Goal: Task Accomplishment & Management: Manage account settings

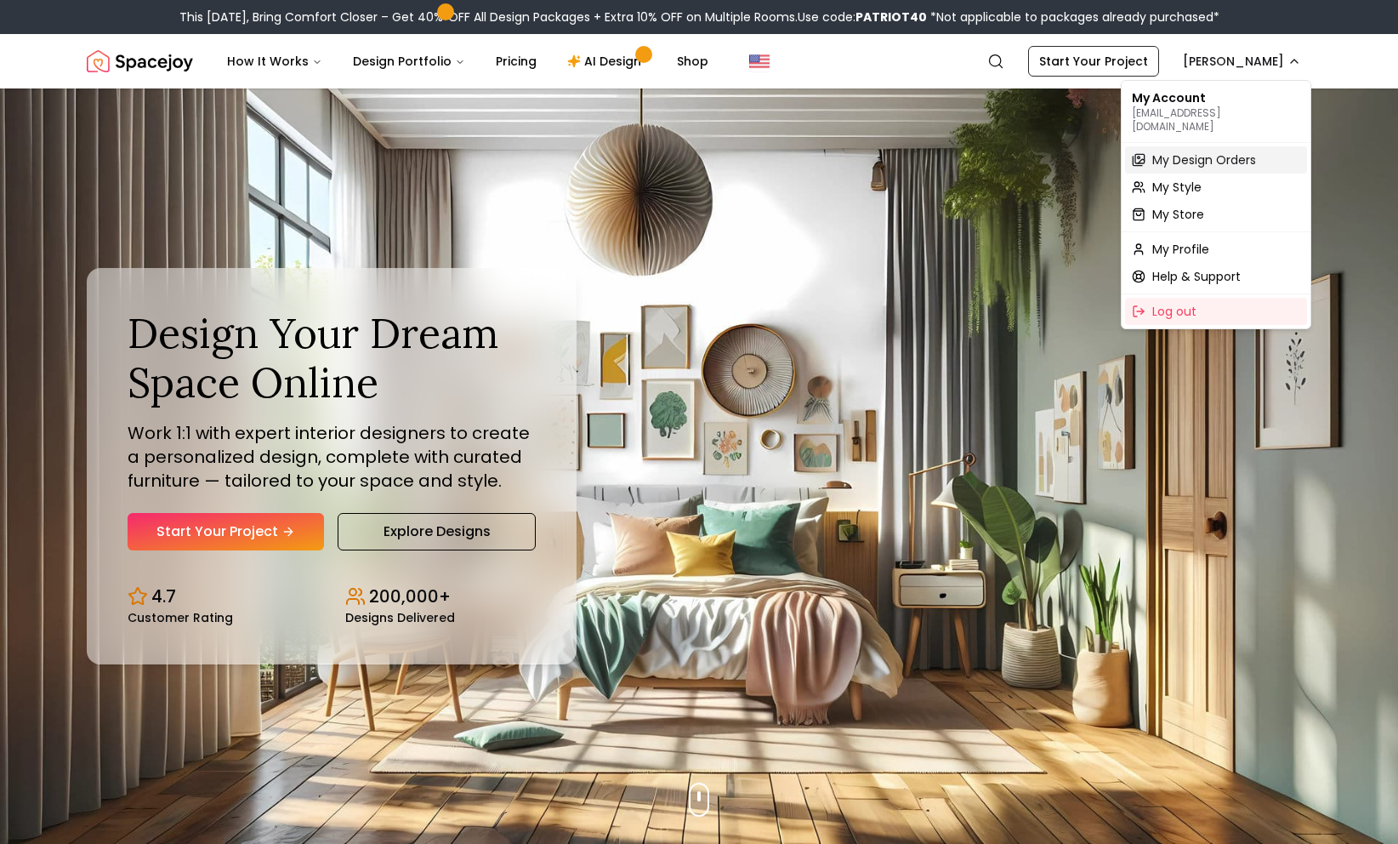
click at [1191, 151] on span "My Design Orders" at bounding box center [1204, 159] width 104 height 17
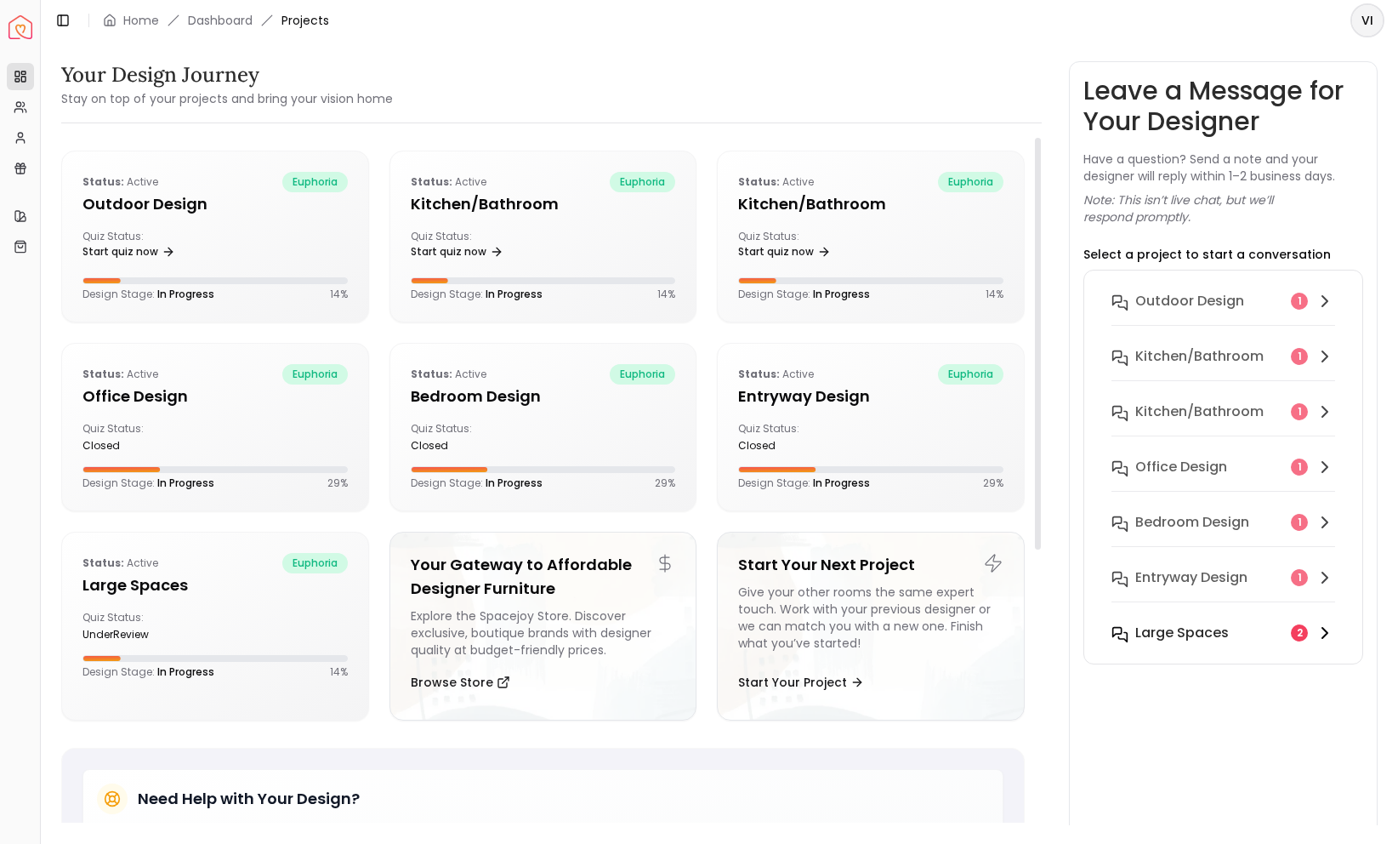
click at [1170, 639] on h6 "Large Spaces" at bounding box center [1182, 632] width 94 height 20
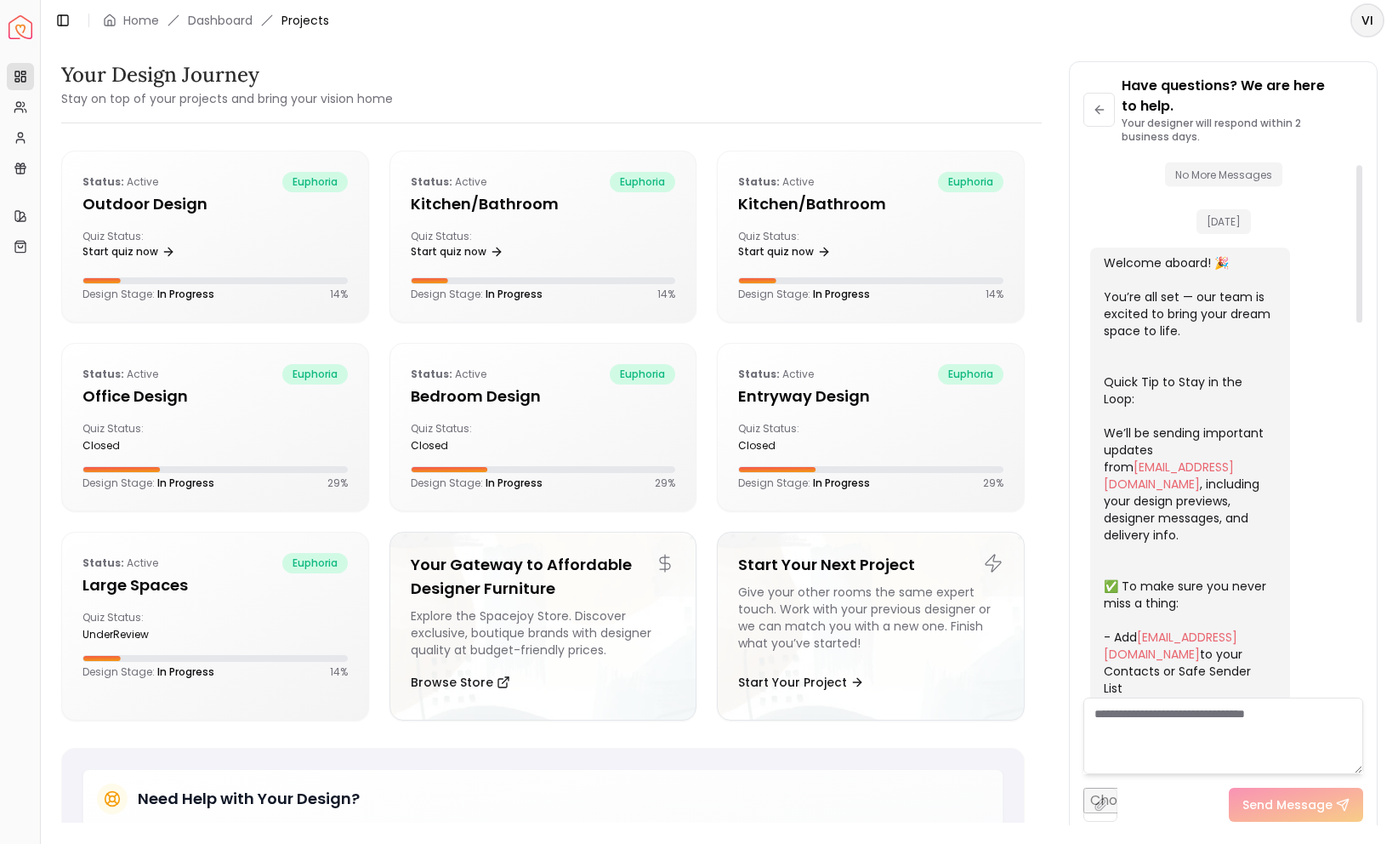
scroll to position [24, 0]
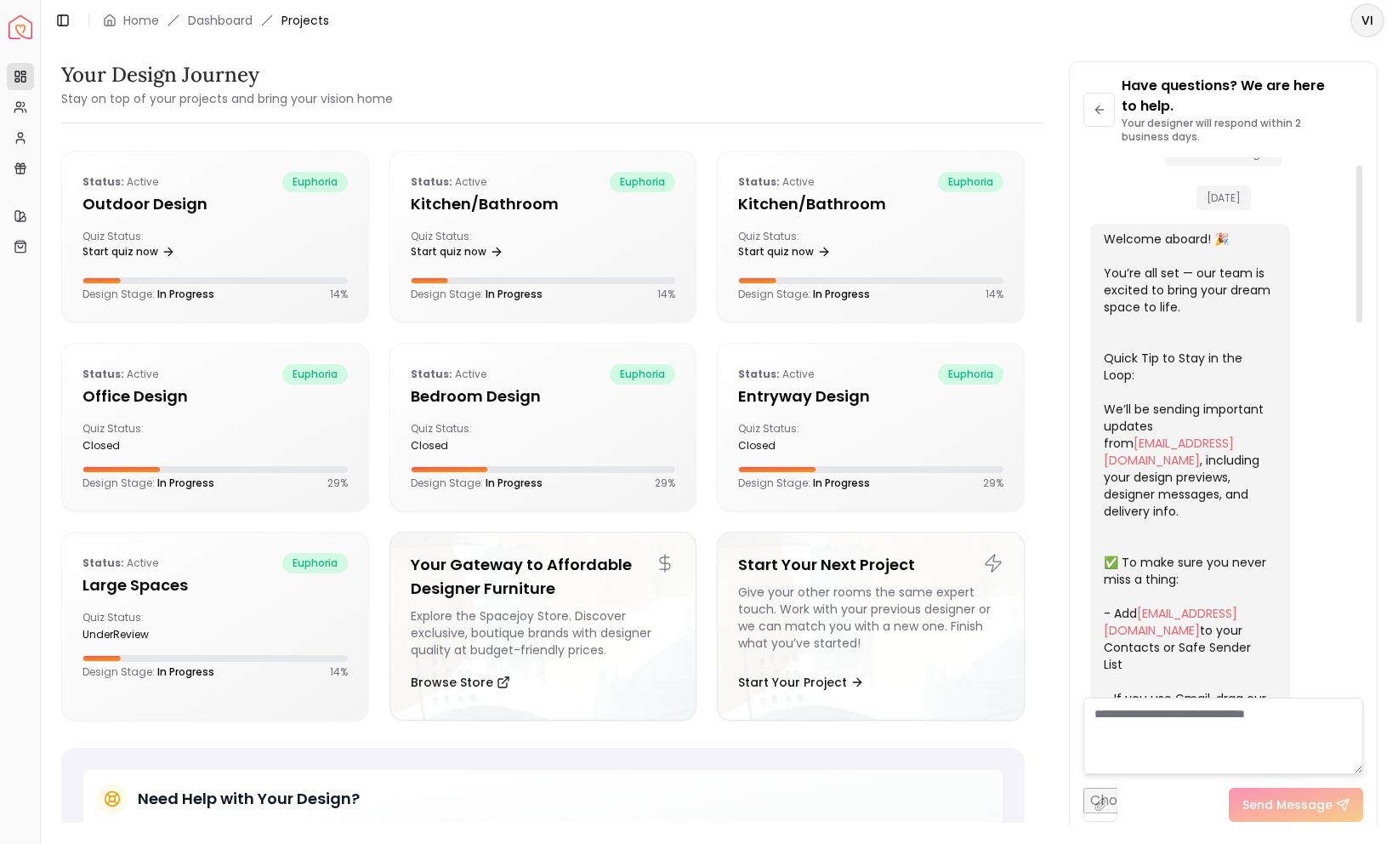
click at [1095, 127] on div "Have questions? We are here to help. Your designer will respond within 2 busine…" at bounding box center [1223, 117] width 280 height 82
click at [1095, 111] on icon at bounding box center [1100, 110] width 14 height 14
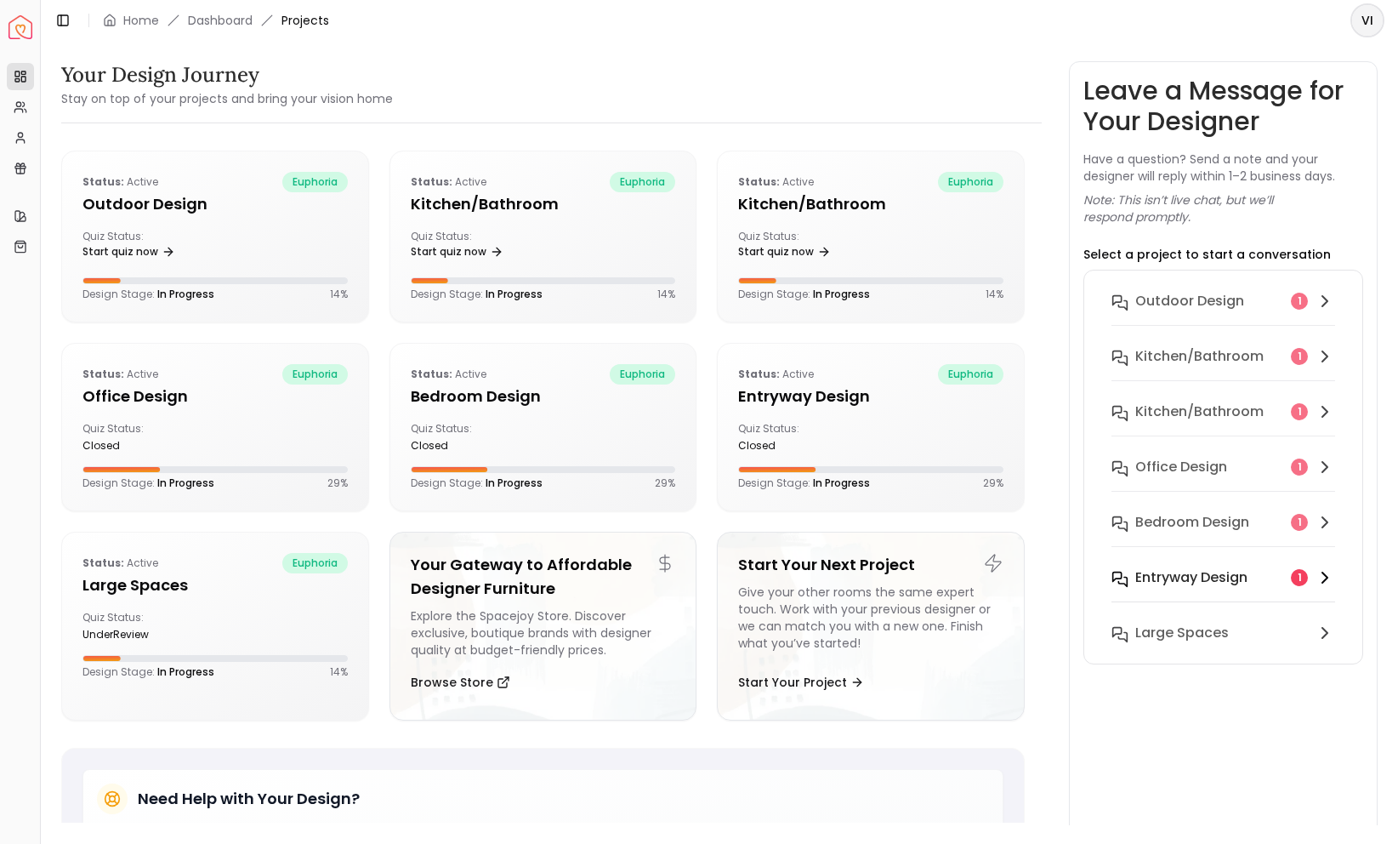
click at [1195, 580] on h6 "entryway design" at bounding box center [1191, 577] width 112 height 20
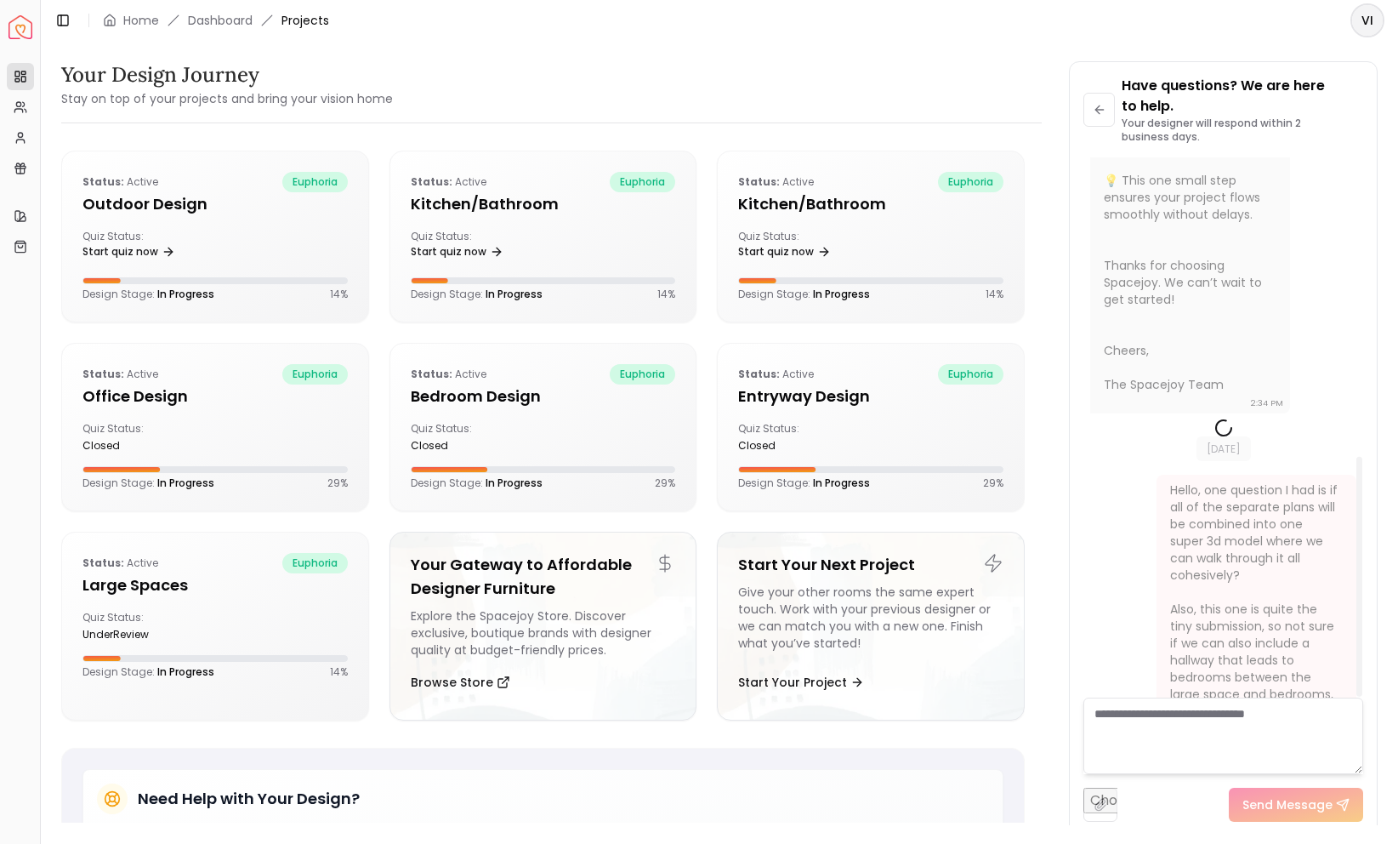
scroll to position [695, 0]
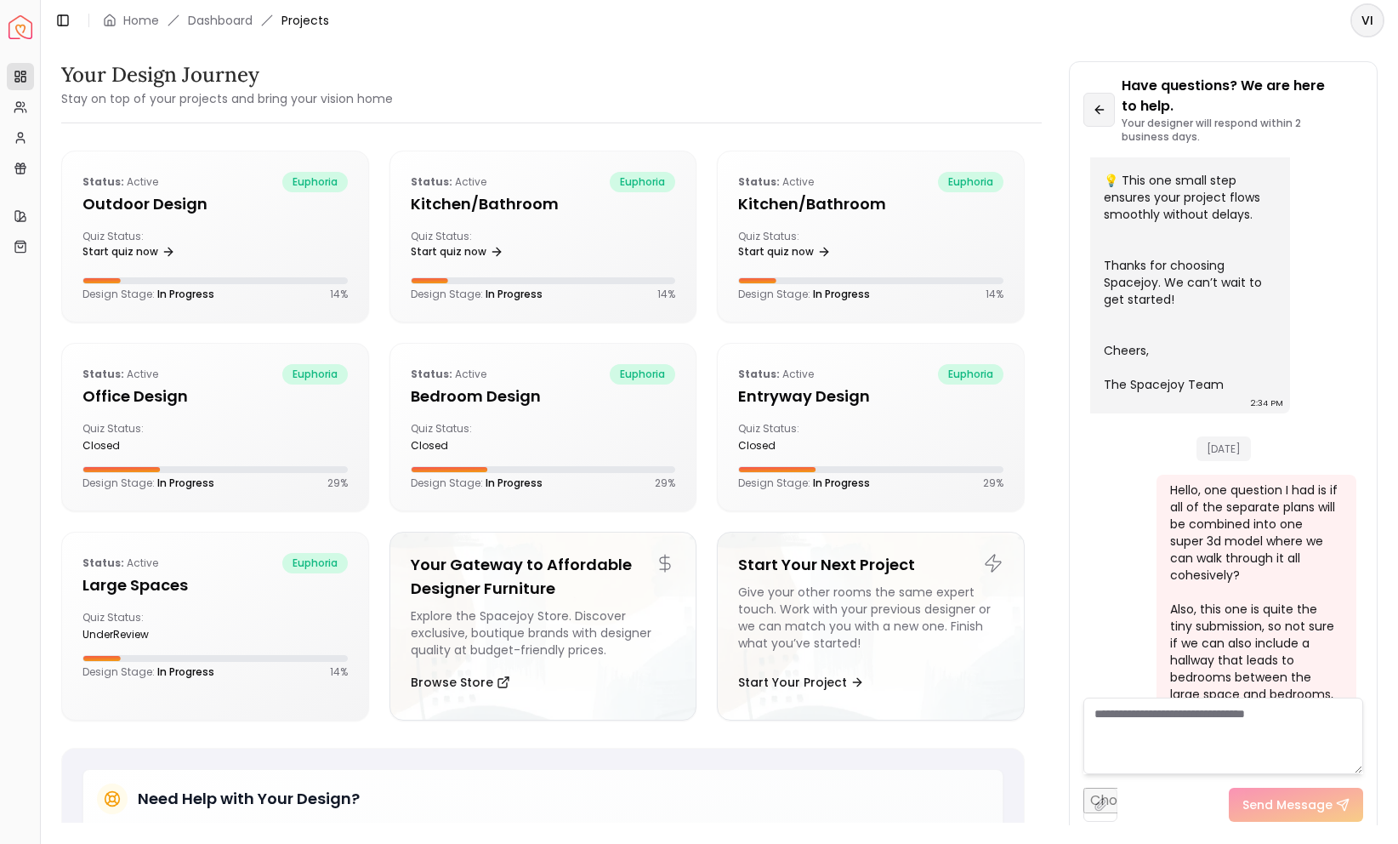
click at [1106, 103] on button at bounding box center [1098, 110] width 31 height 34
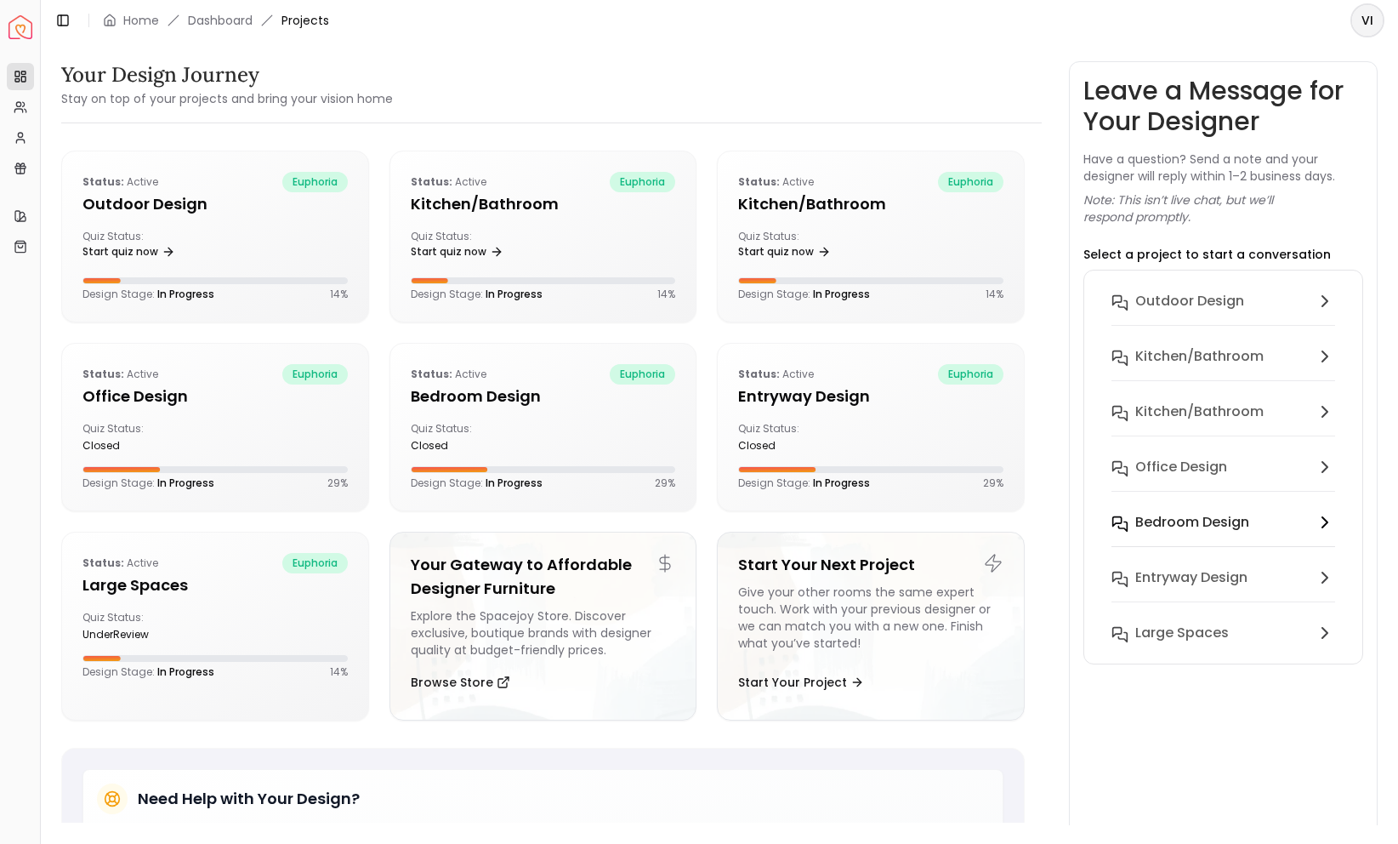
click at [1219, 526] on h6 "Bedroom design" at bounding box center [1192, 522] width 114 height 20
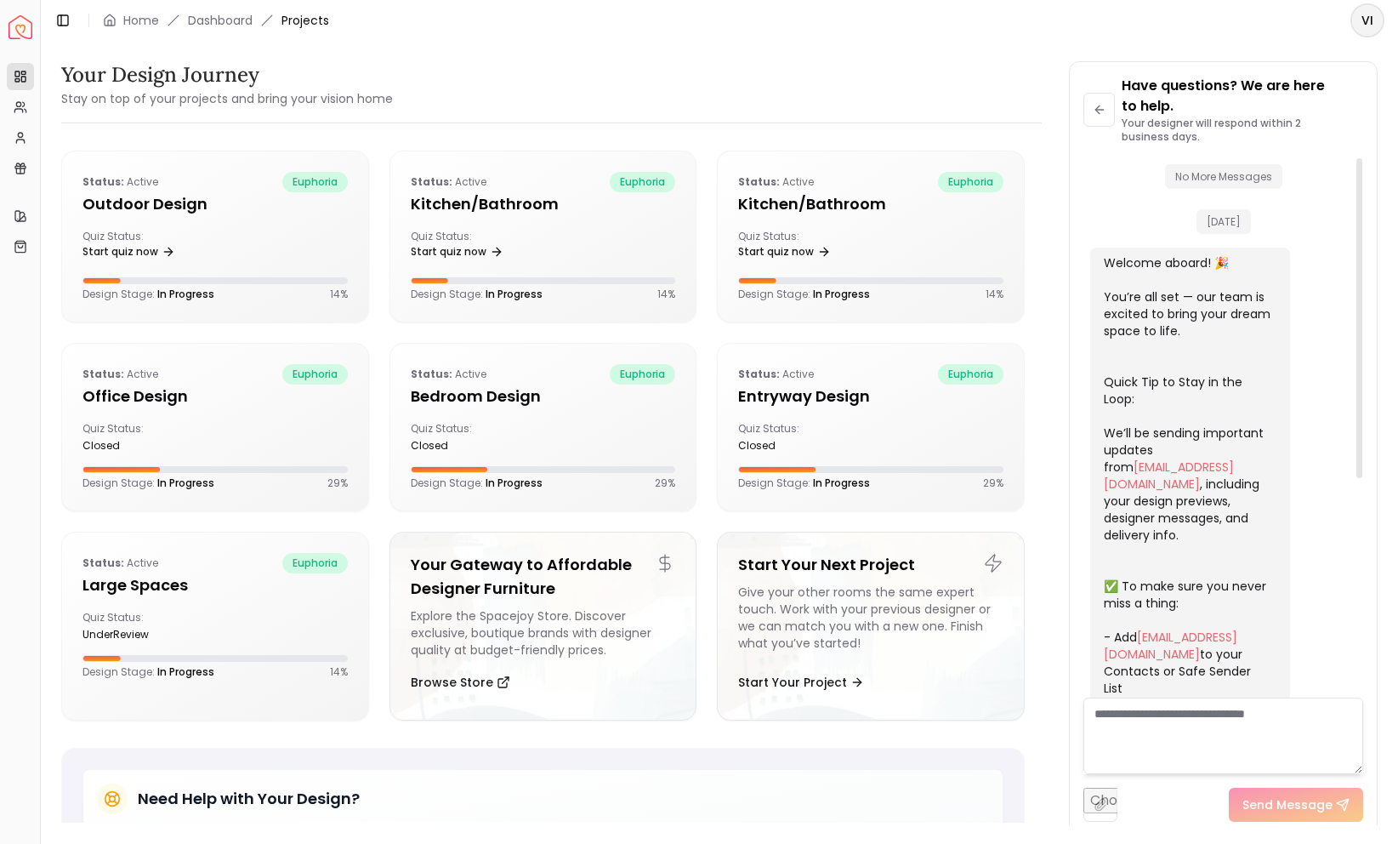
scroll to position [368, 0]
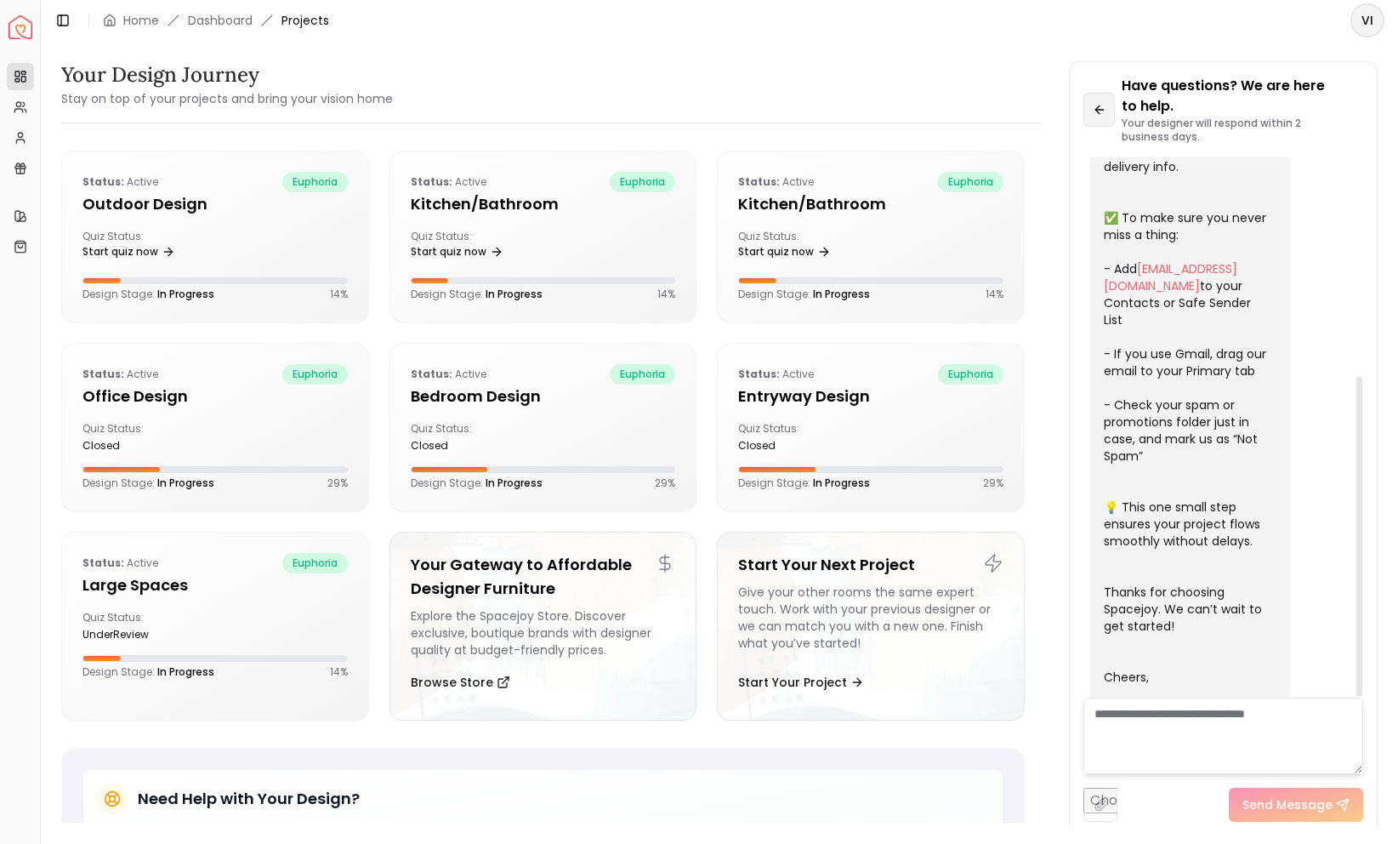
click at [1104, 112] on icon at bounding box center [1100, 110] width 14 height 14
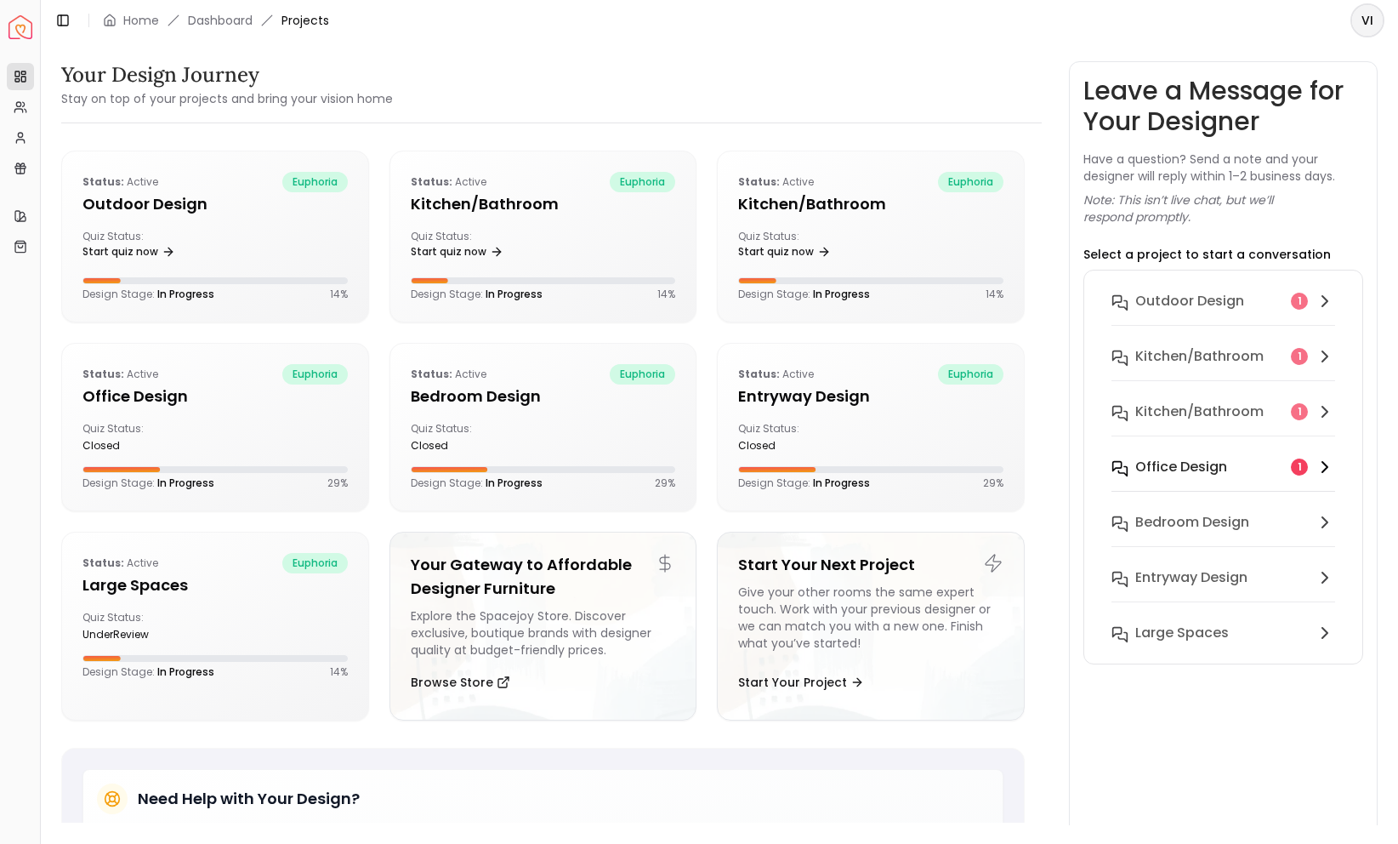
click at [1210, 460] on h6 "Office design" at bounding box center [1181, 467] width 92 height 20
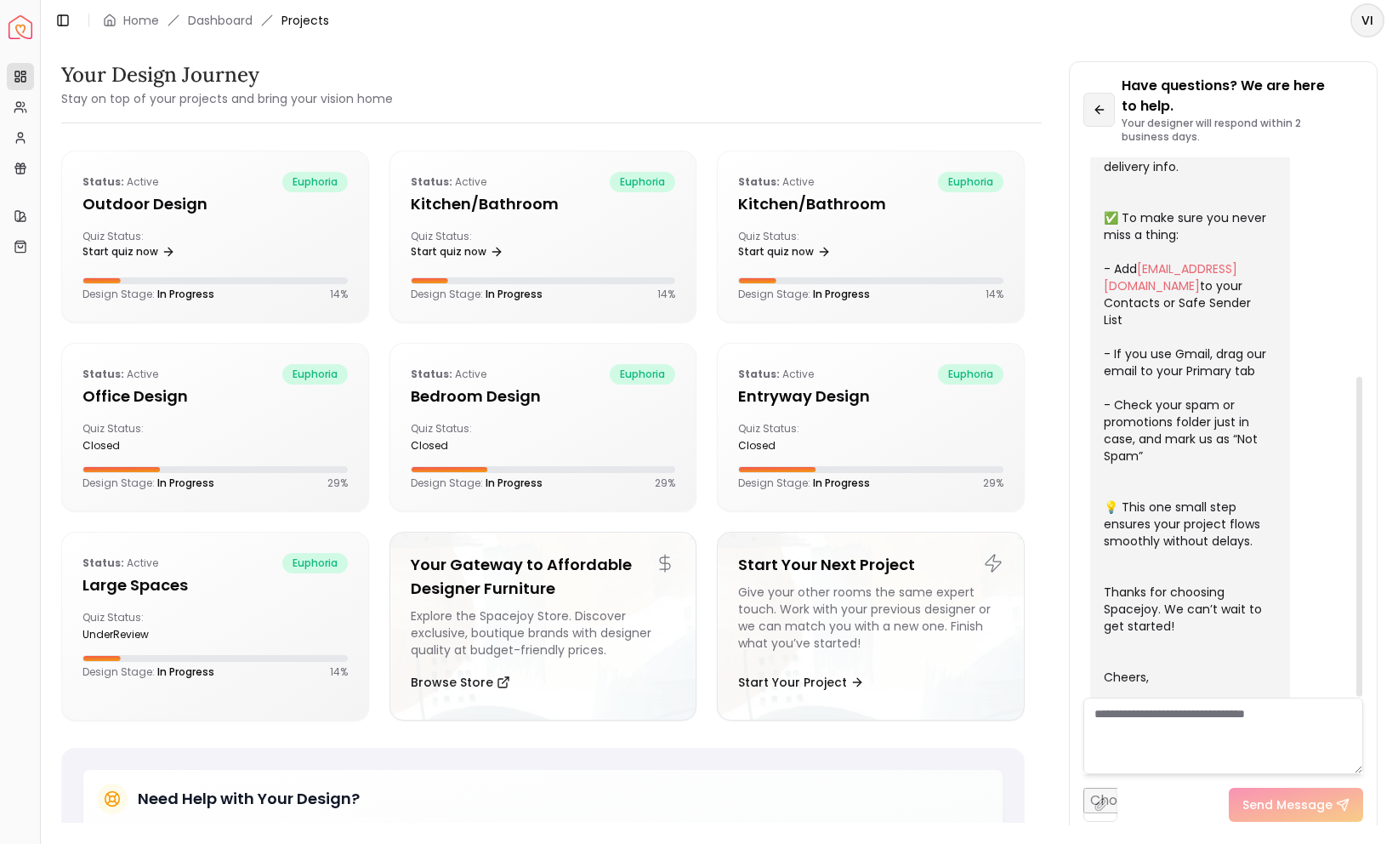
click at [1100, 104] on icon at bounding box center [1100, 110] width 14 height 14
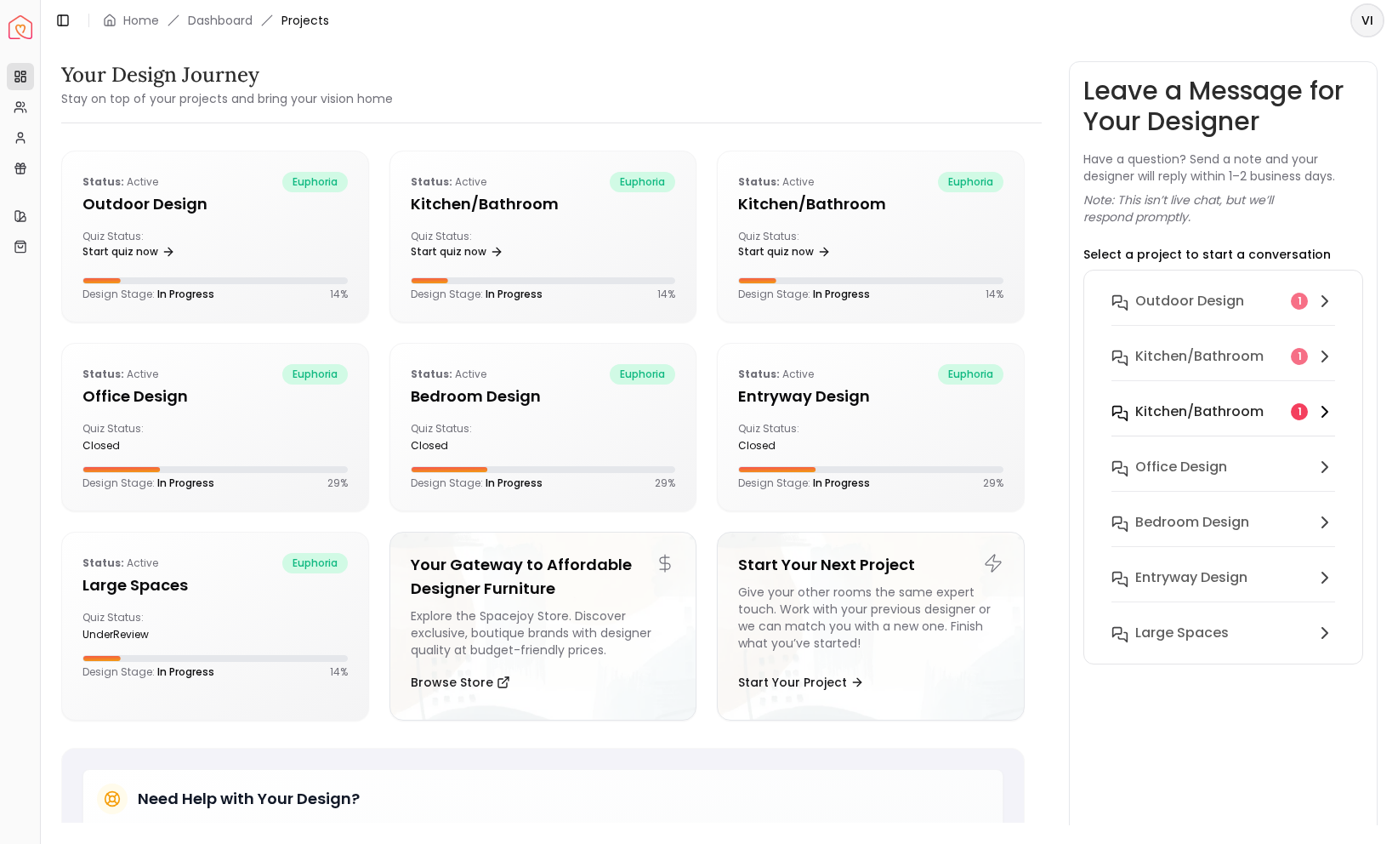
click at [1202, 416] on h6 "Kitchen/Bathroom" at bounding box center [1199, 411] width 128 height 20
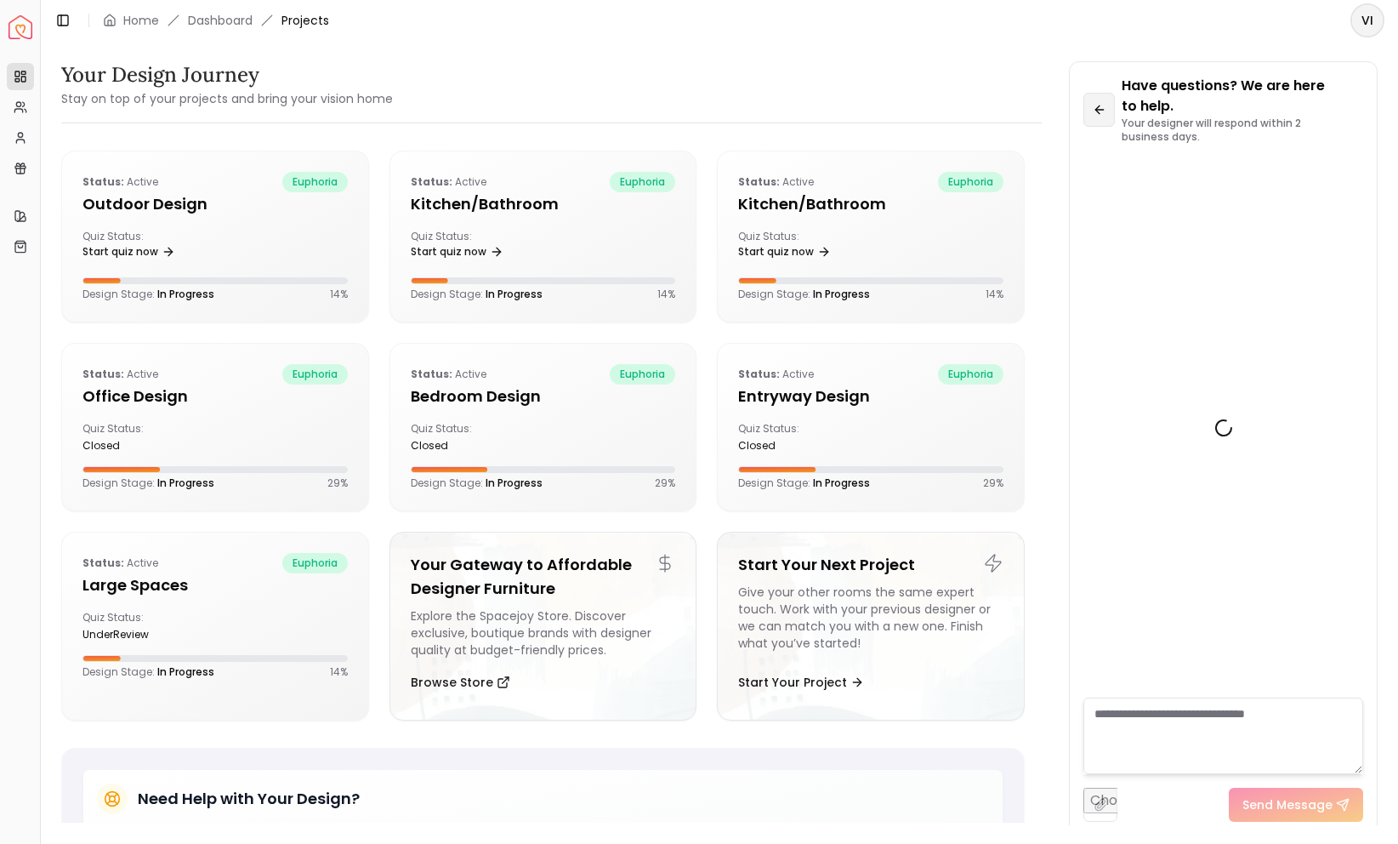
scroll to position [344, 0]
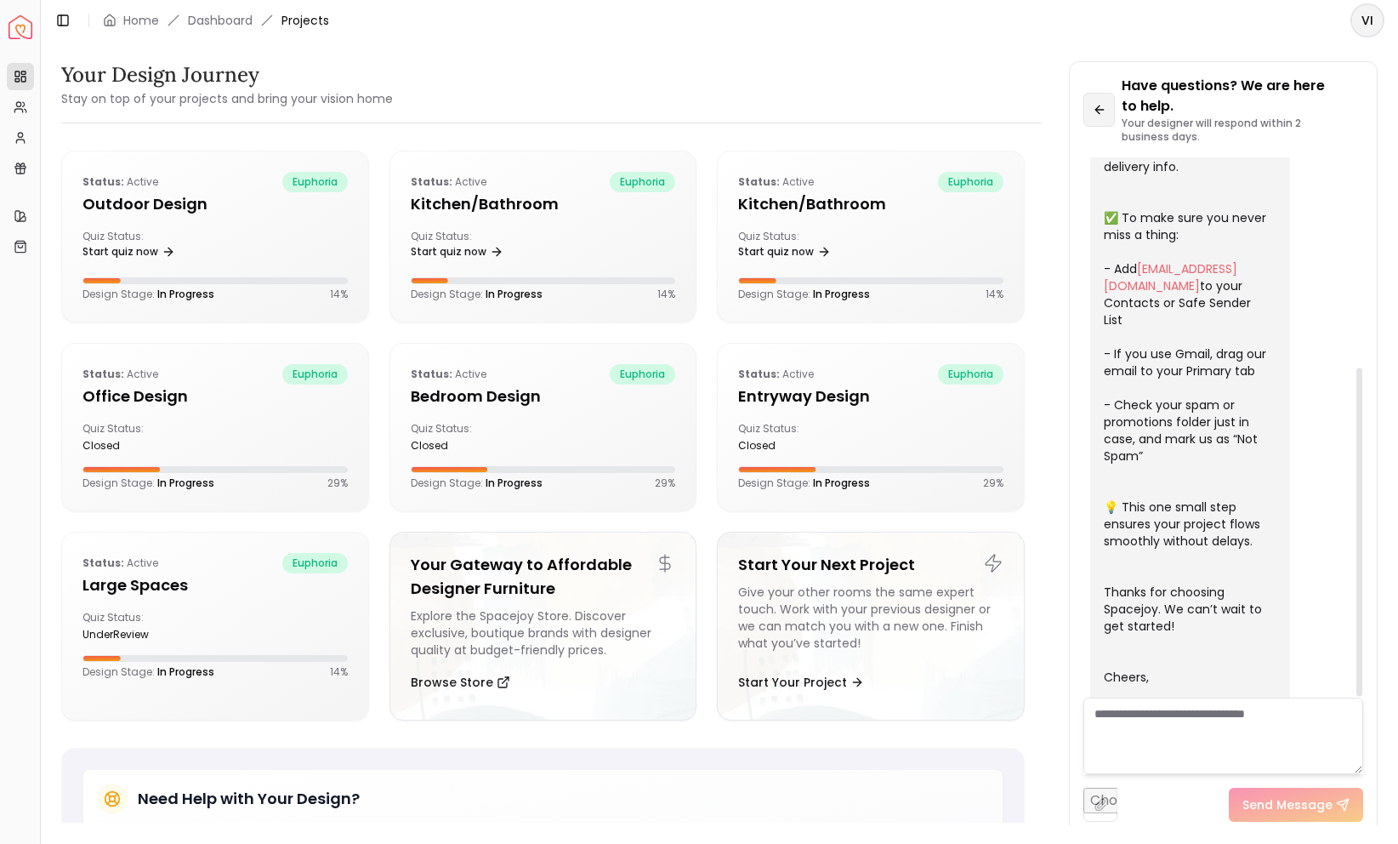
click at [1094, 105] on icon at bounding box center [1100, 110] width 14 height 14
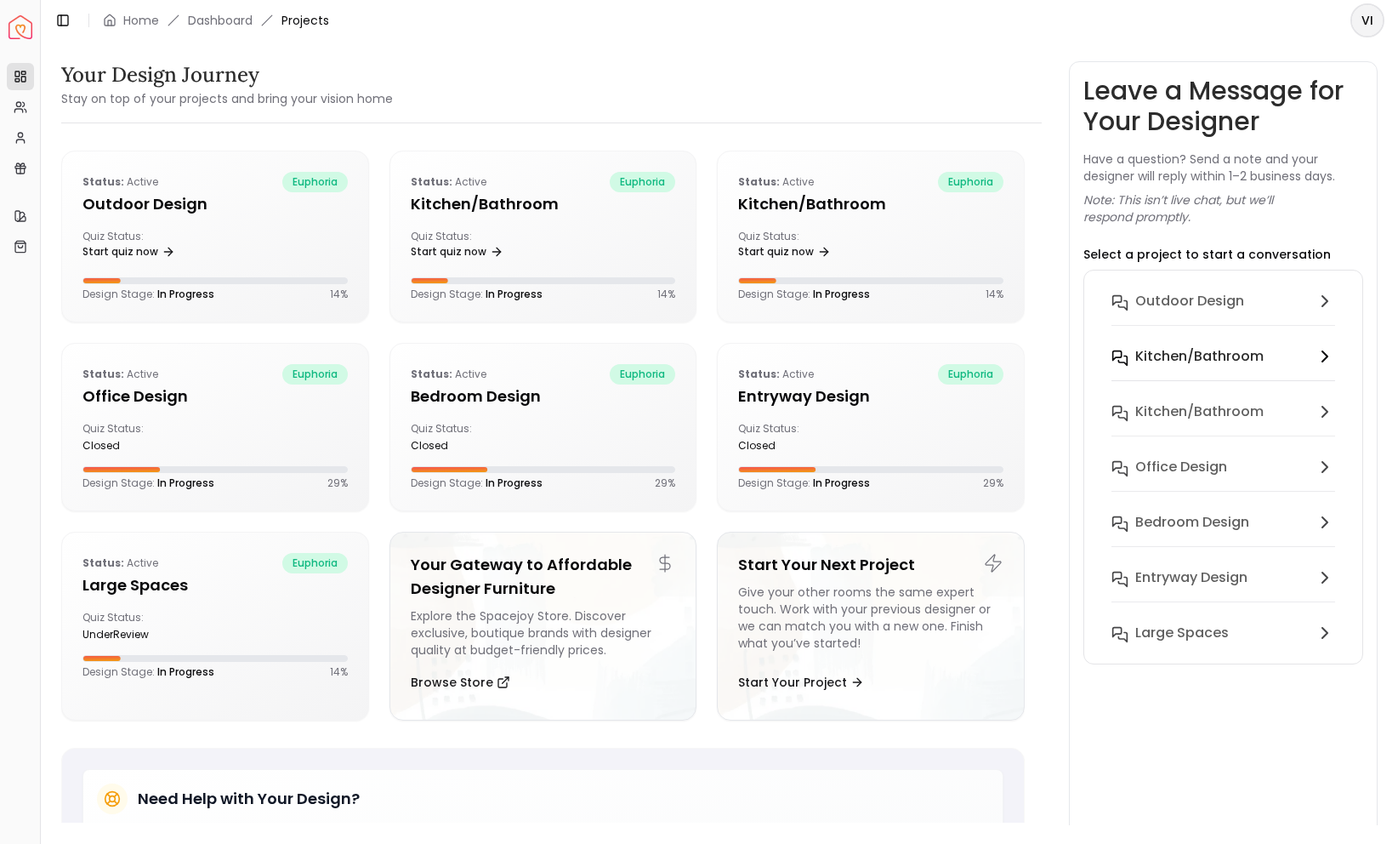
click at [1213, 355] on h6 "Kitchen/Bathroom" at bounding box center [1199, 356] width 128 height 20
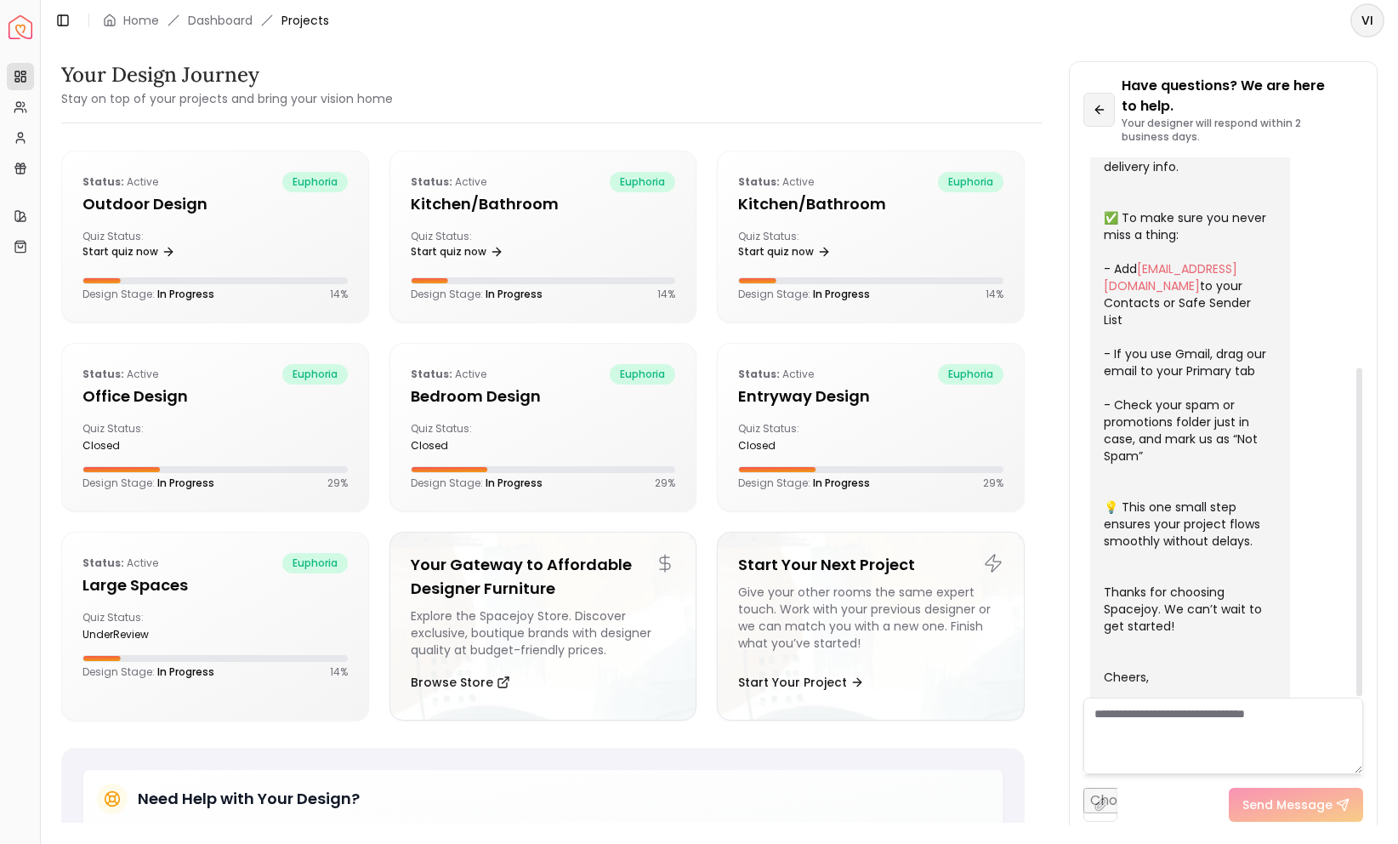
click at [1105, 112] on icon at bounding box center [1100, 110] width 14 height 14
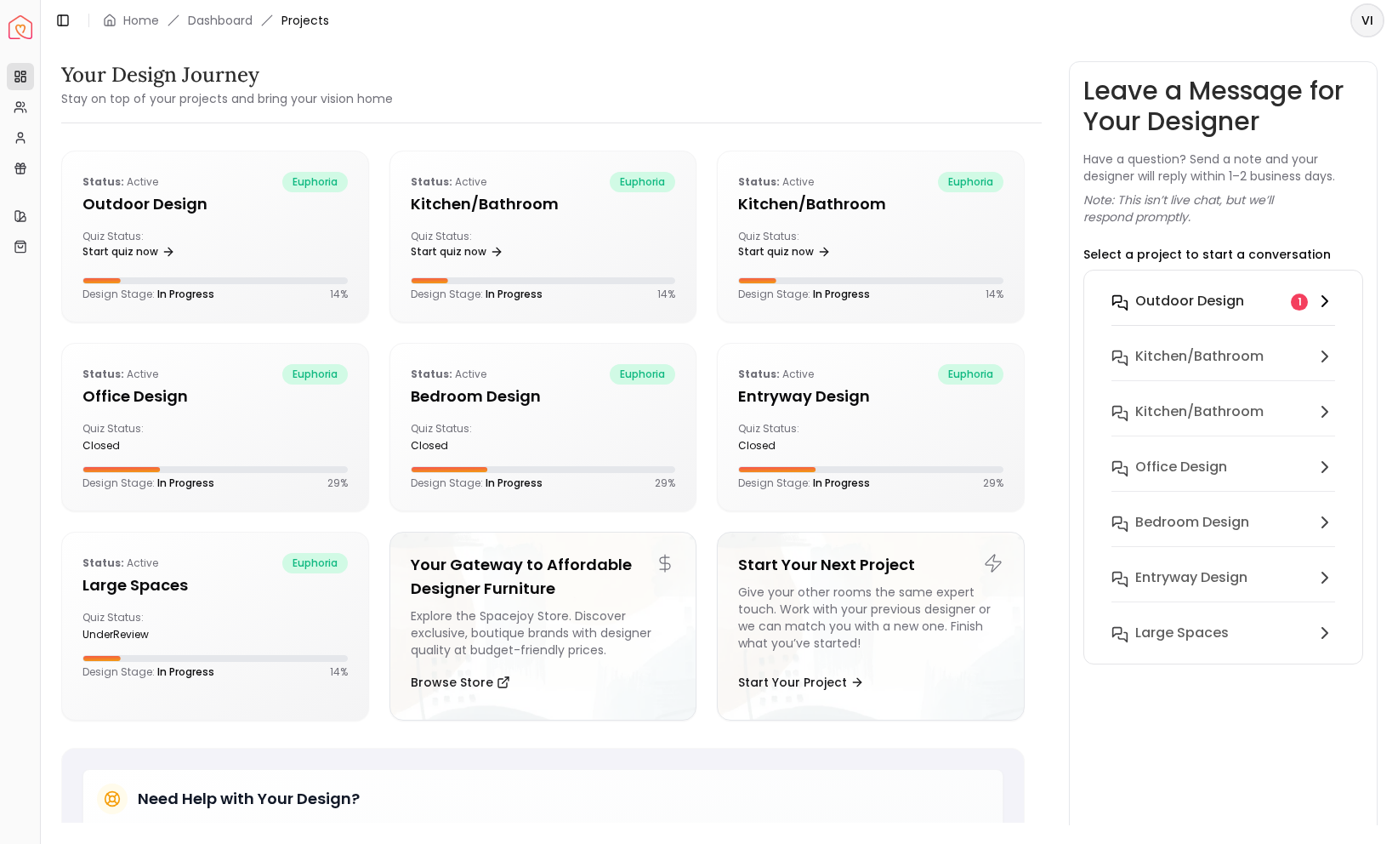
click at [1184, 288] on button "Outdoor design 1" at bounding box center [1223, 311] width 251 height 55
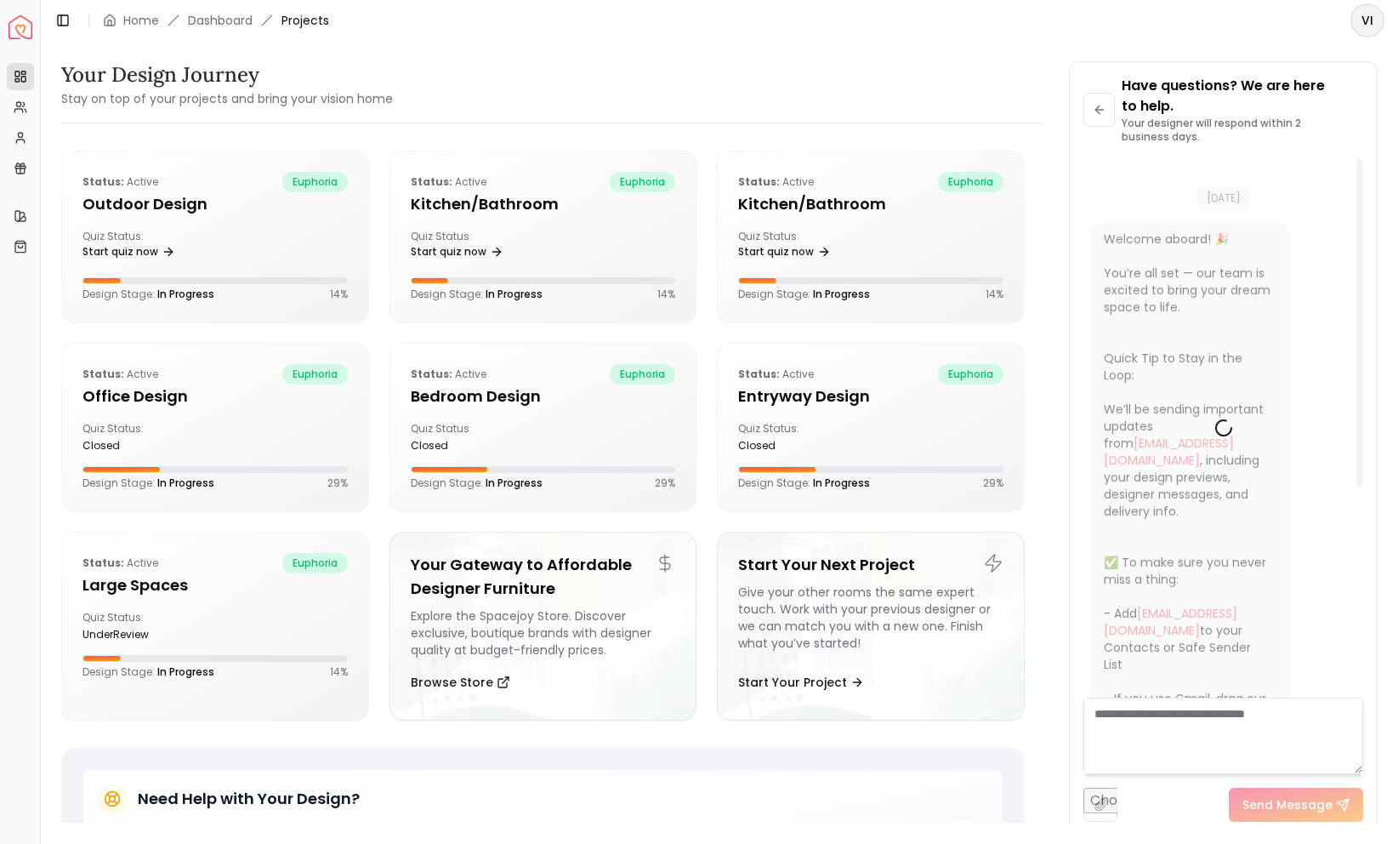
scroll to position [24, 0]
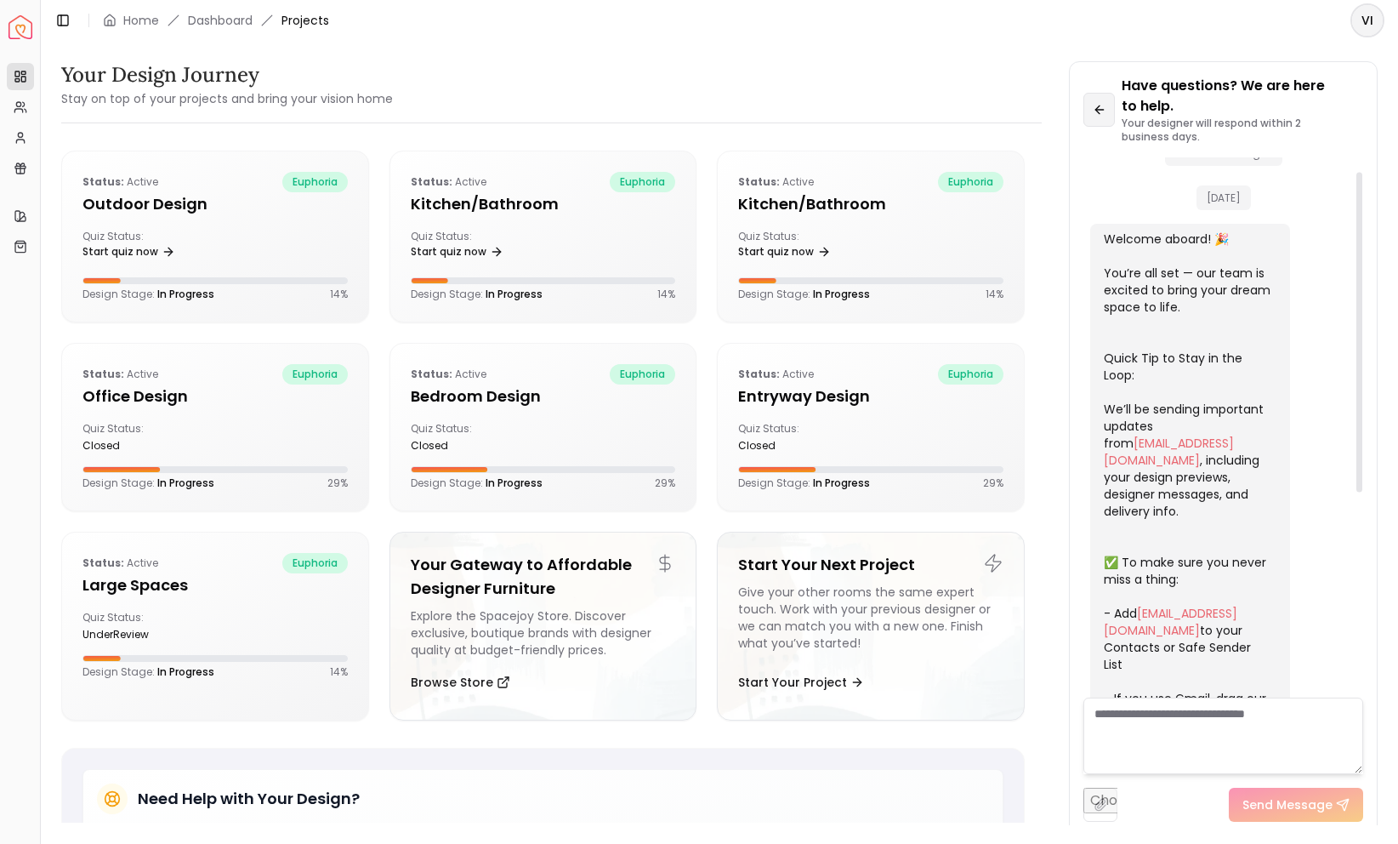
click at [1096, 116] on icon at bounding box center [1100, 110] width 14 height 14
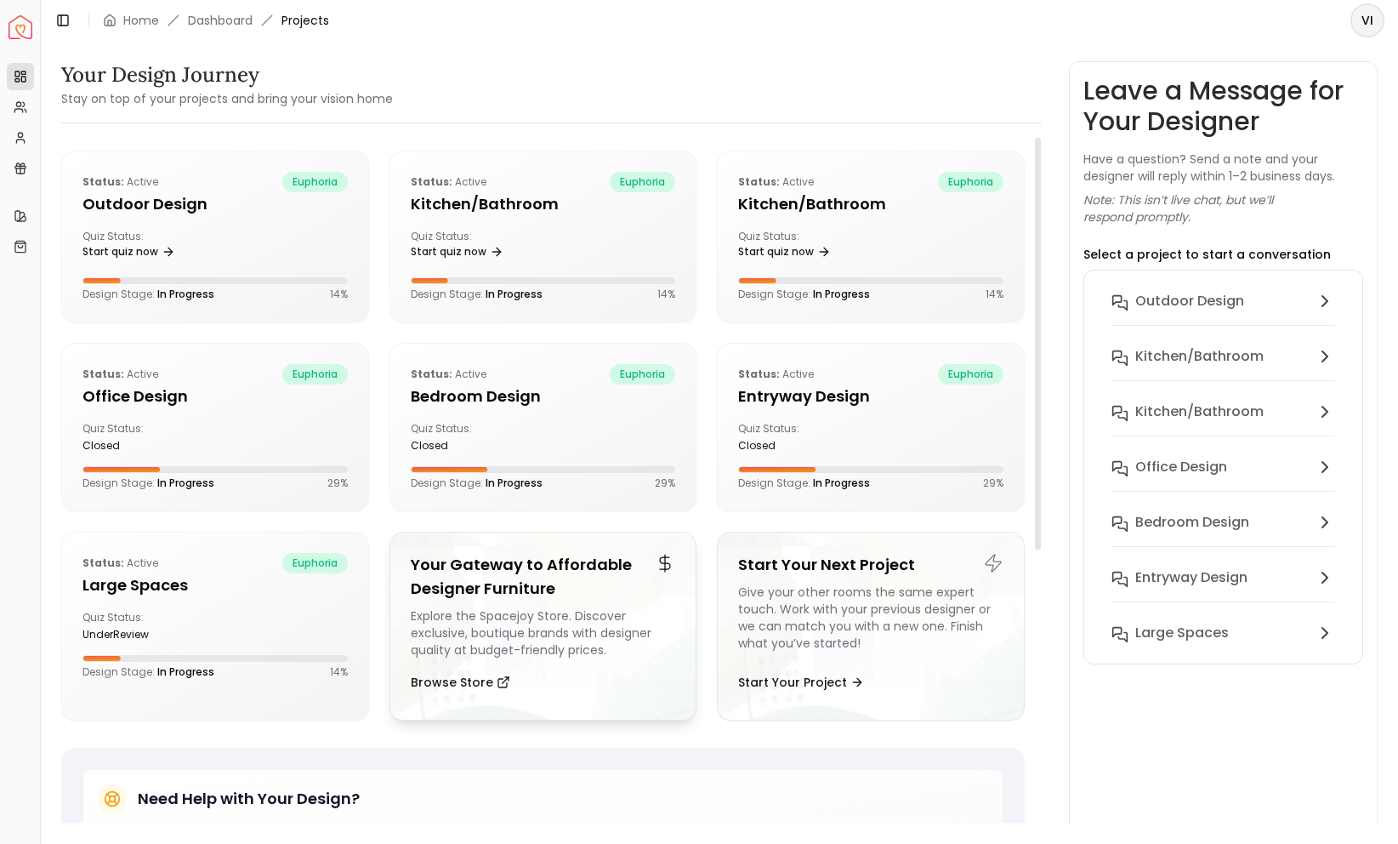
click at [517, 569] on h5 "Your Gateway to Affordable Designer Furniture" at bounding box center [543, 577] width 265 height 48
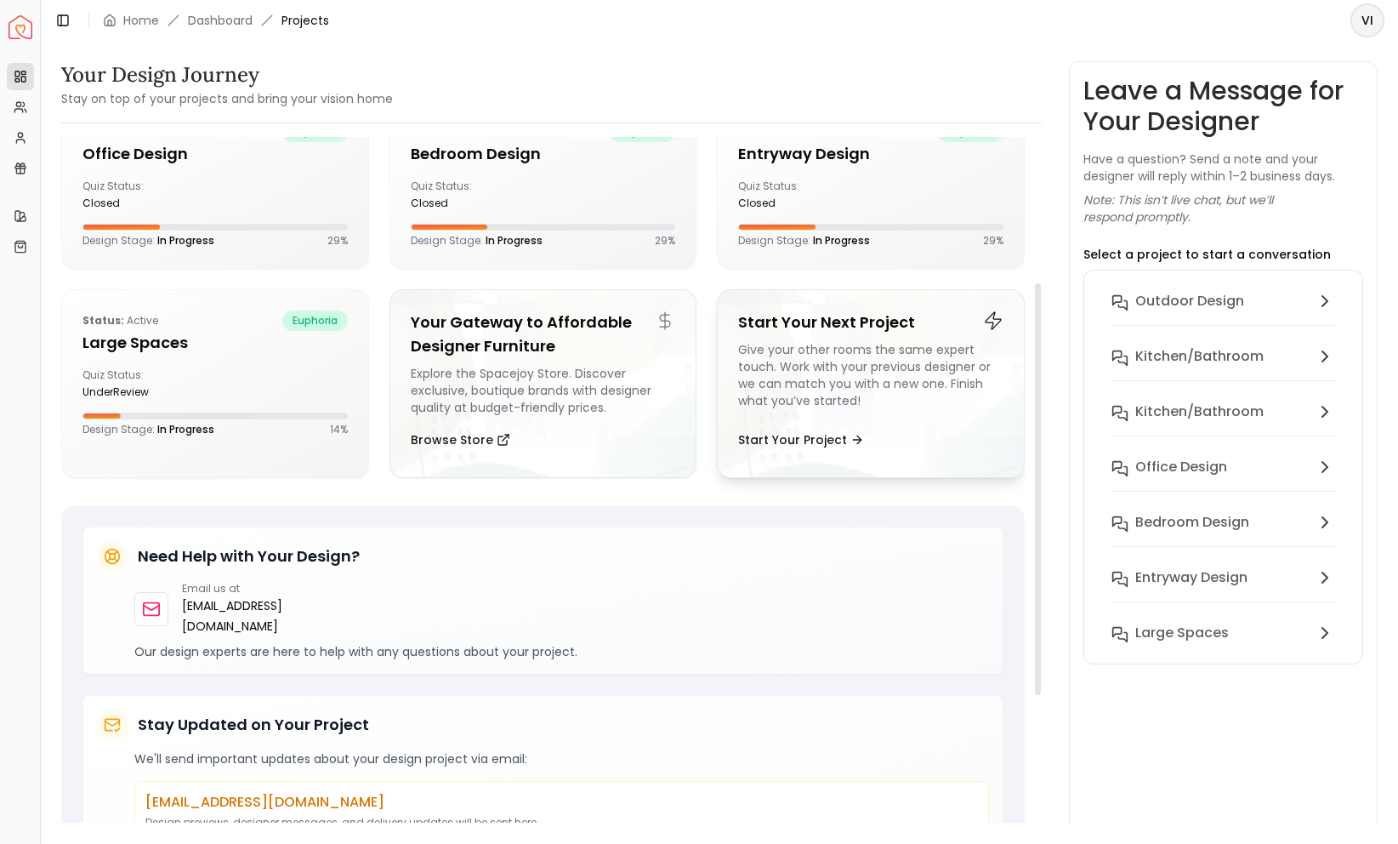
scroll to position [0, 0]
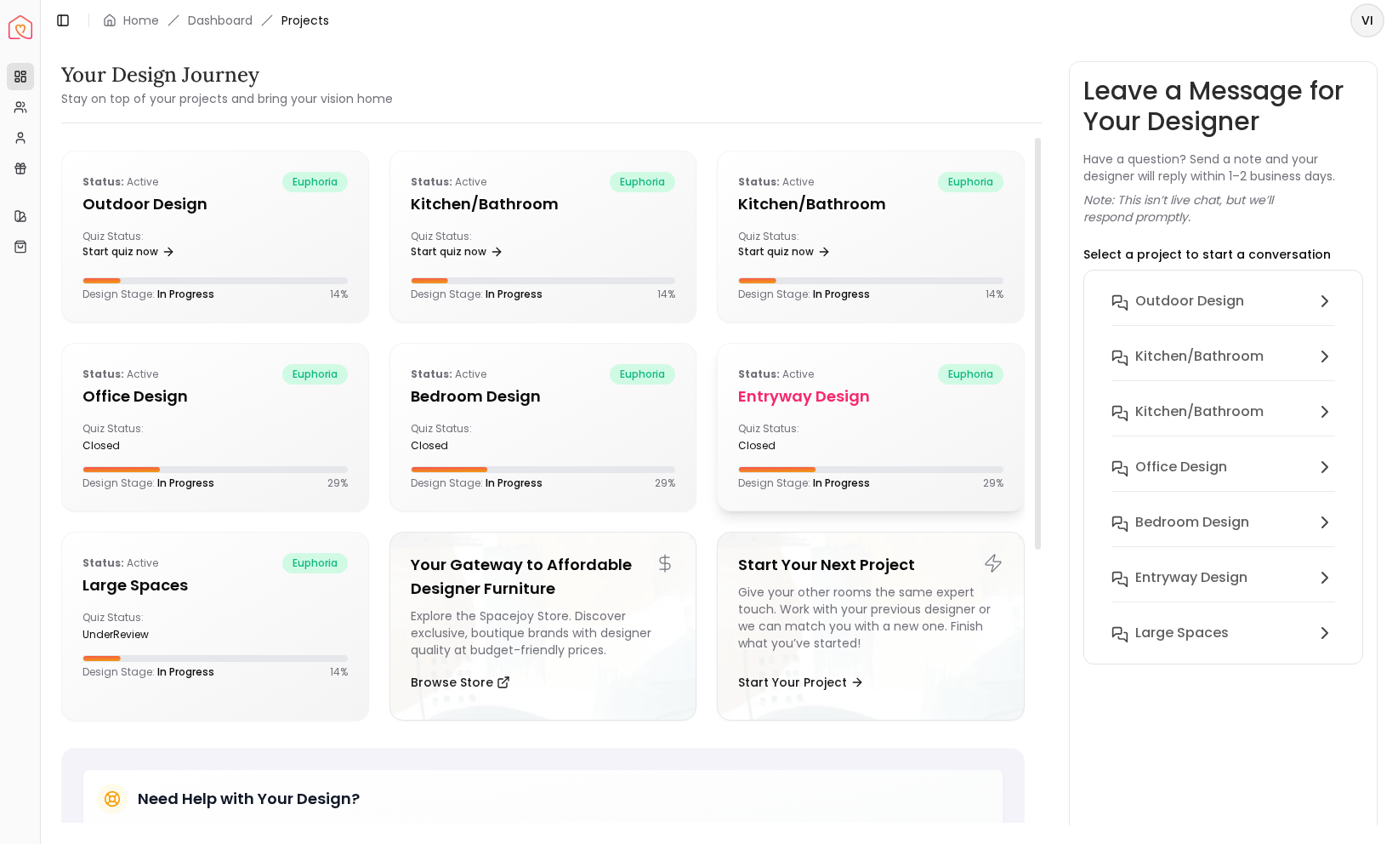
click at [838, 389] on h5 "entryway design" at bounding box center [870, 396] width 265 height 24
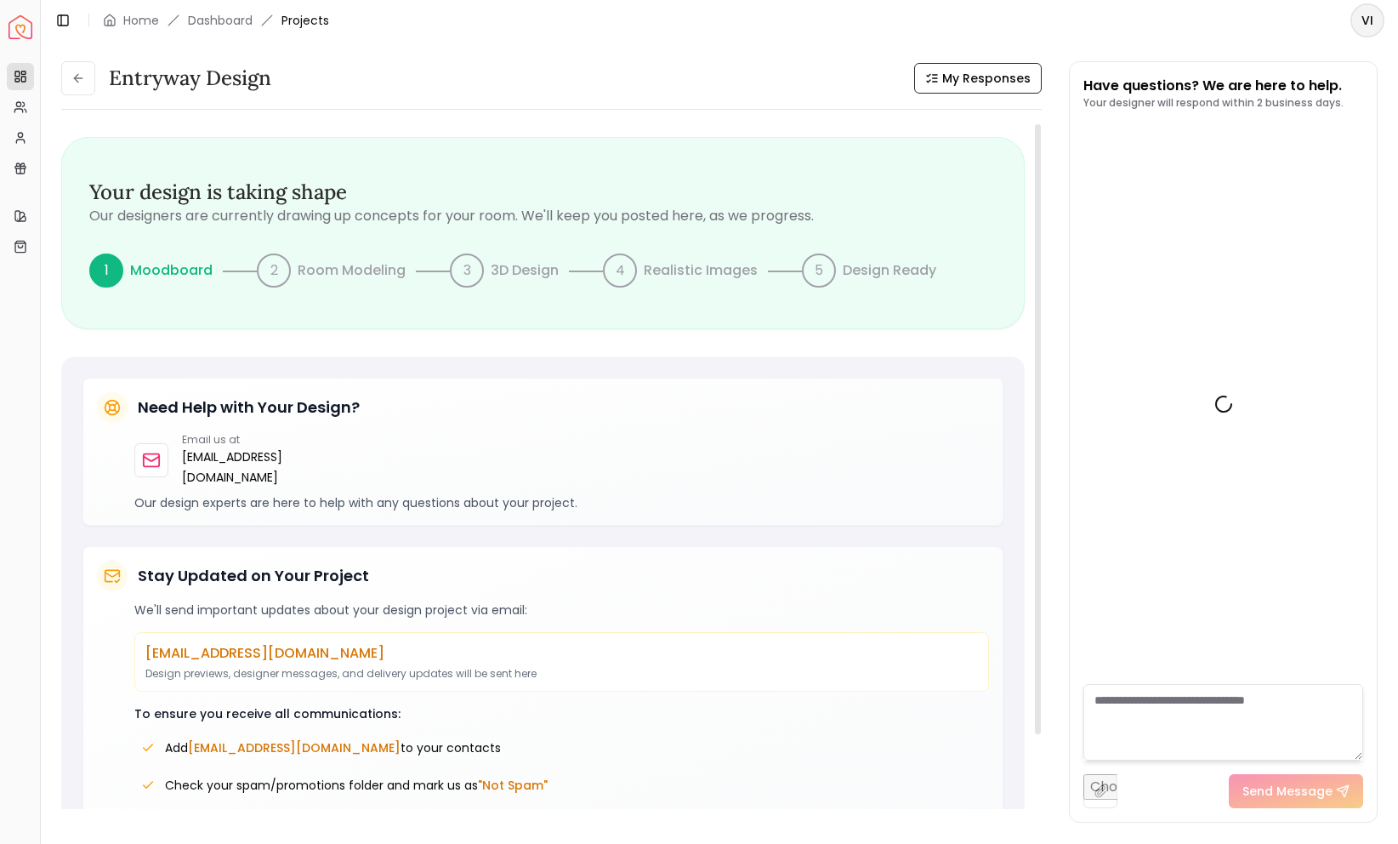
scroll to position [651, 0]
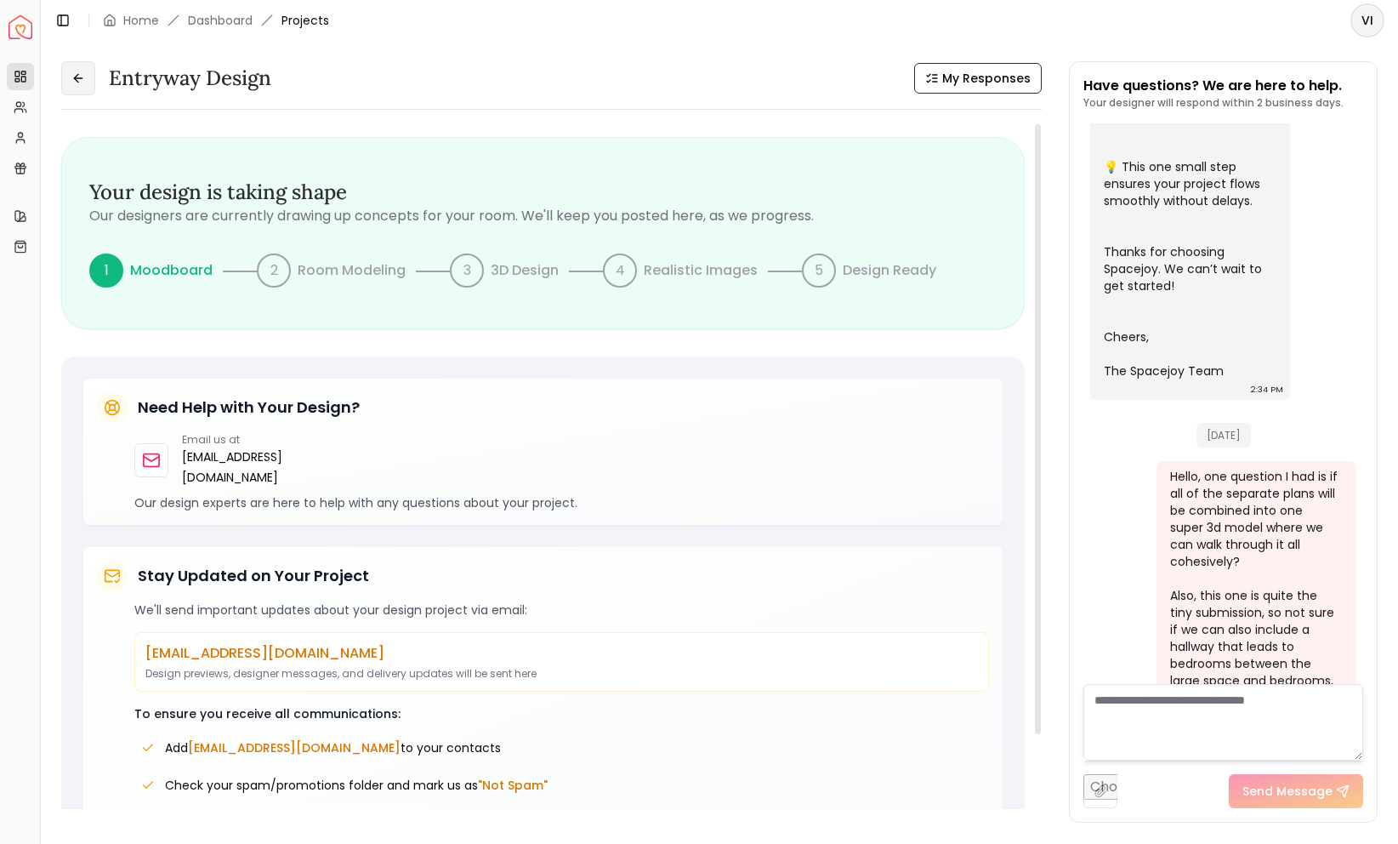
click at [83, 86] on button at bounding box center [78, 78] width 34 height 34
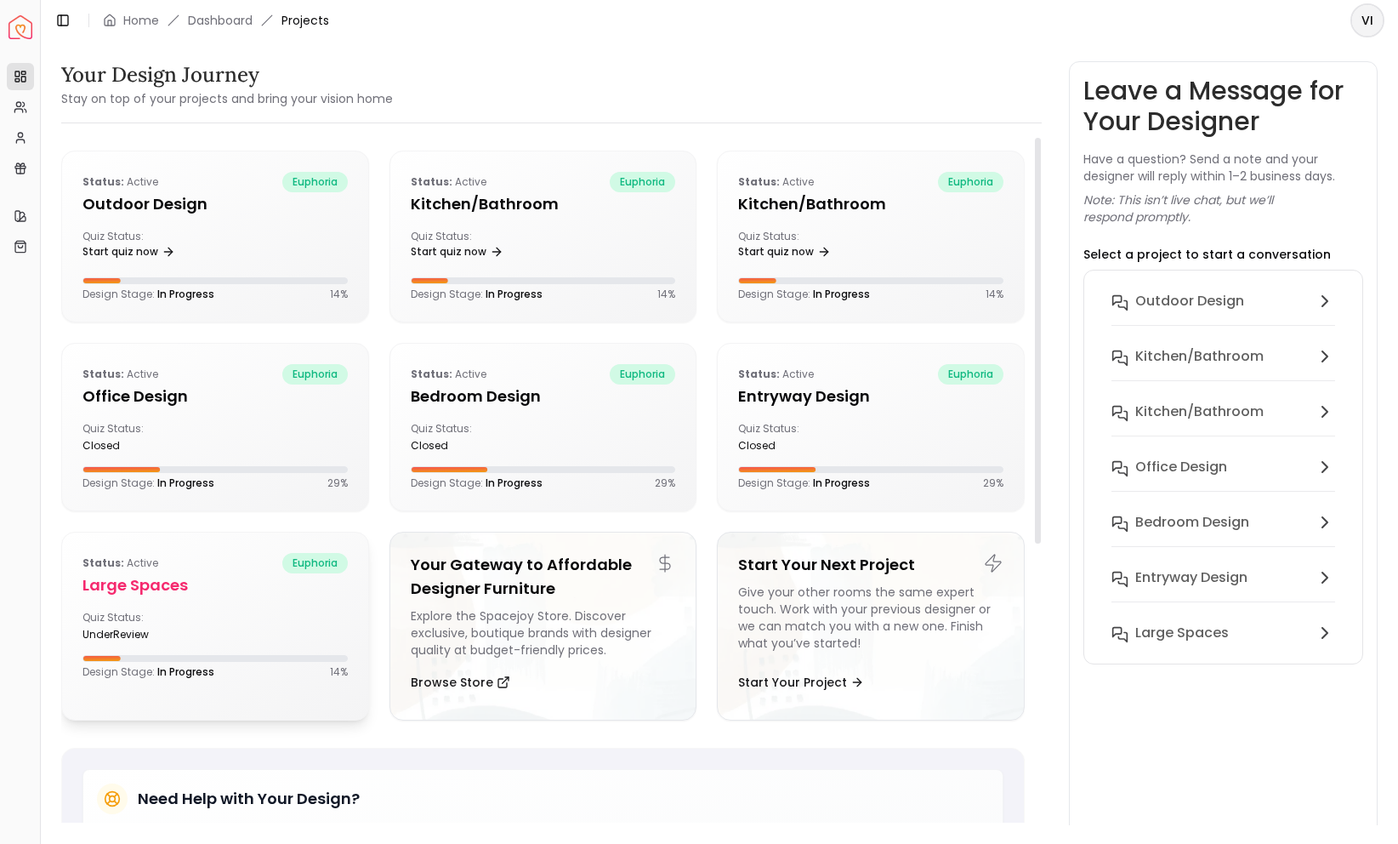
click at [168, 570] on div "Status: active euphoria" at bounding box center [214, 563] width 265 height 20
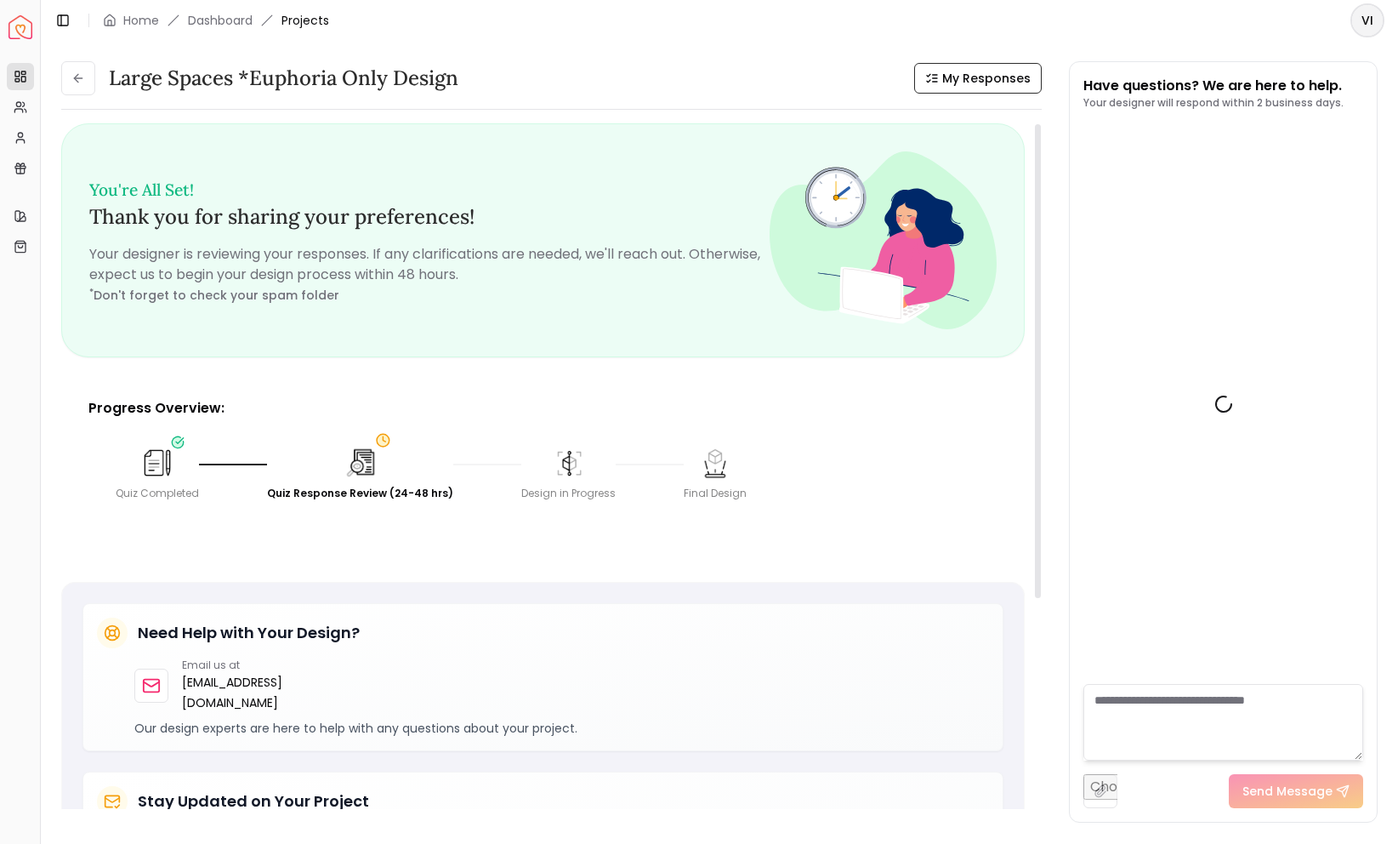
scroll to position [1263, 0]
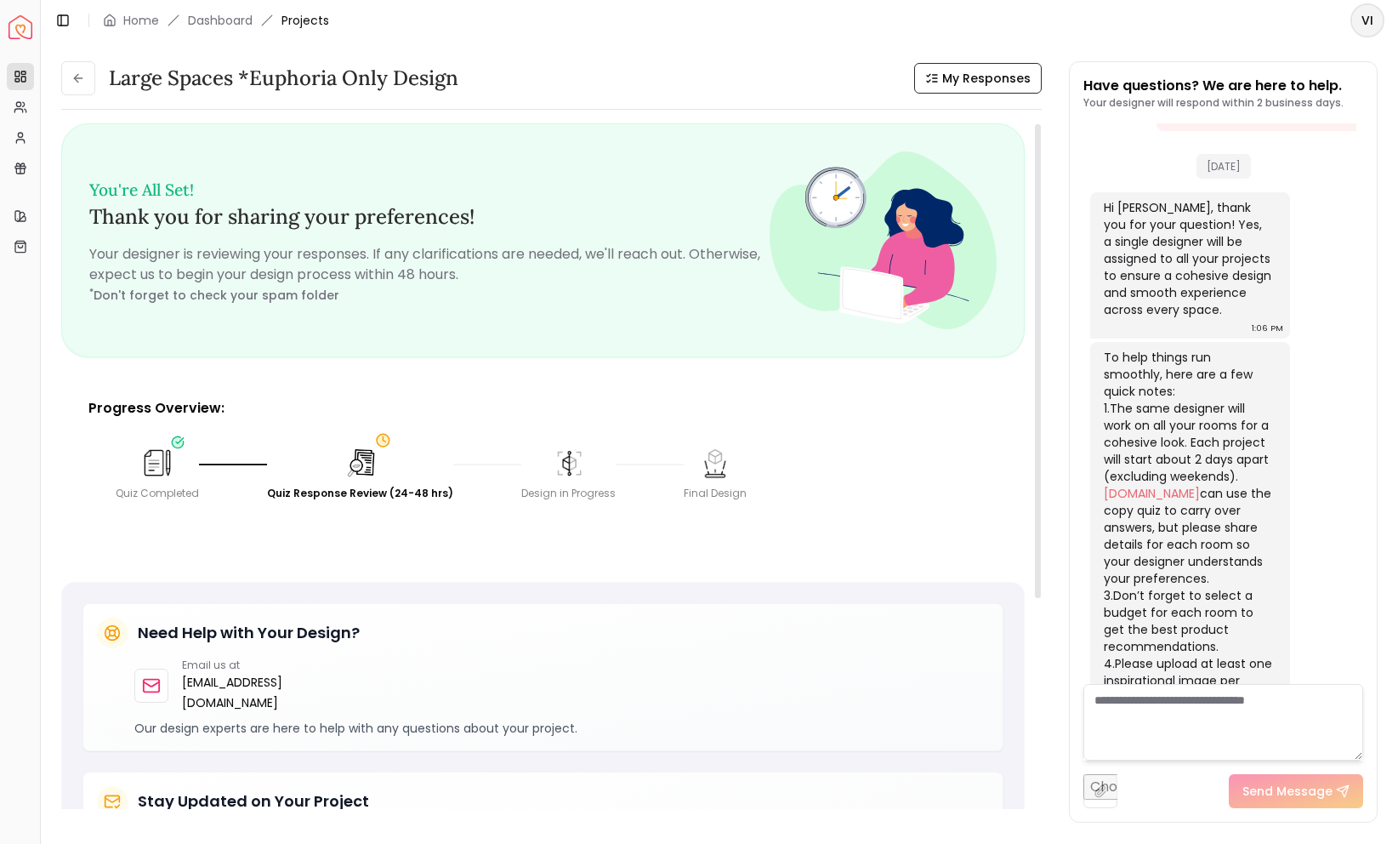
click at [375, 441] on icon at bounding box center [382, 440] width 15 height 15
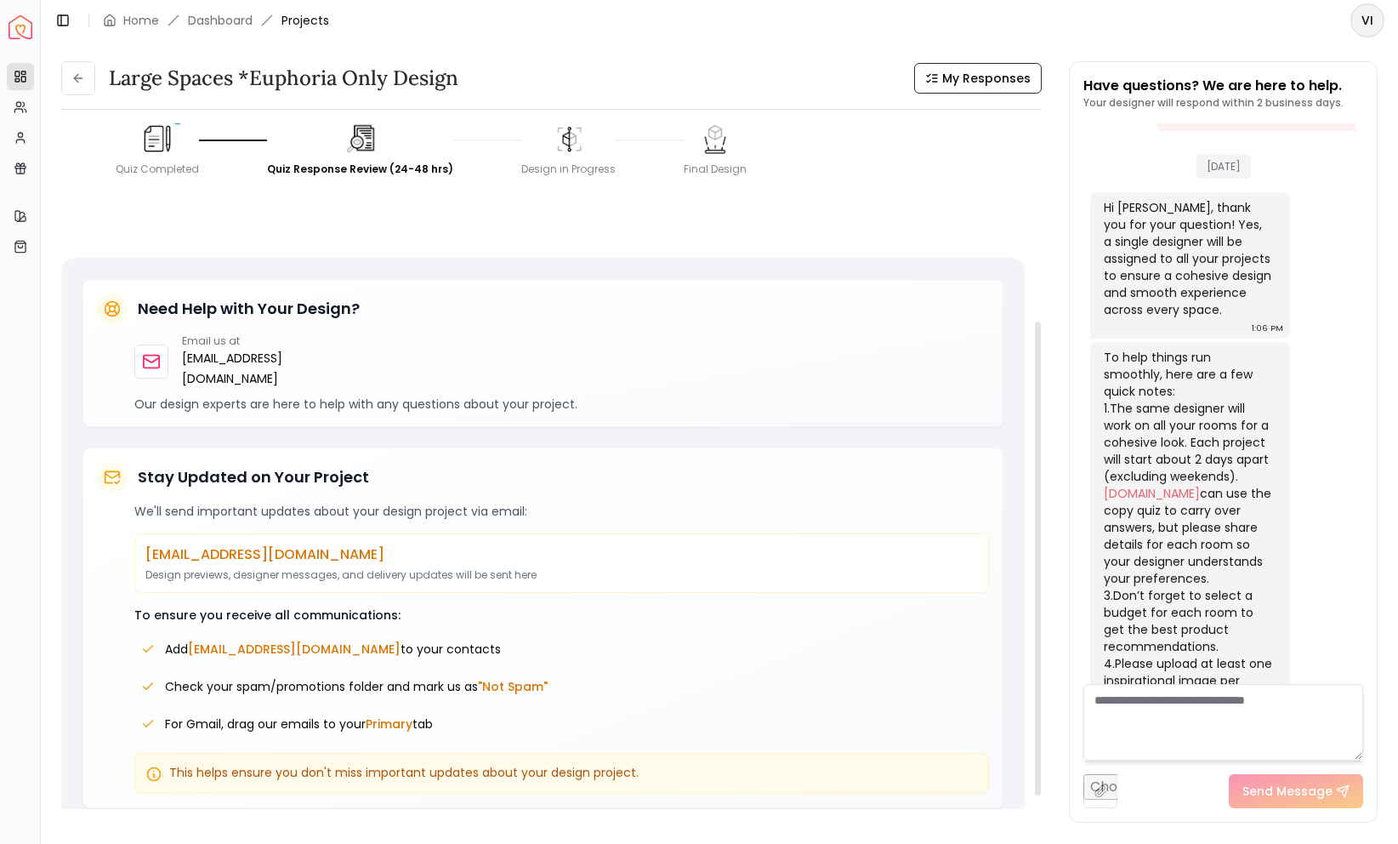
scroll to position [0, 0]
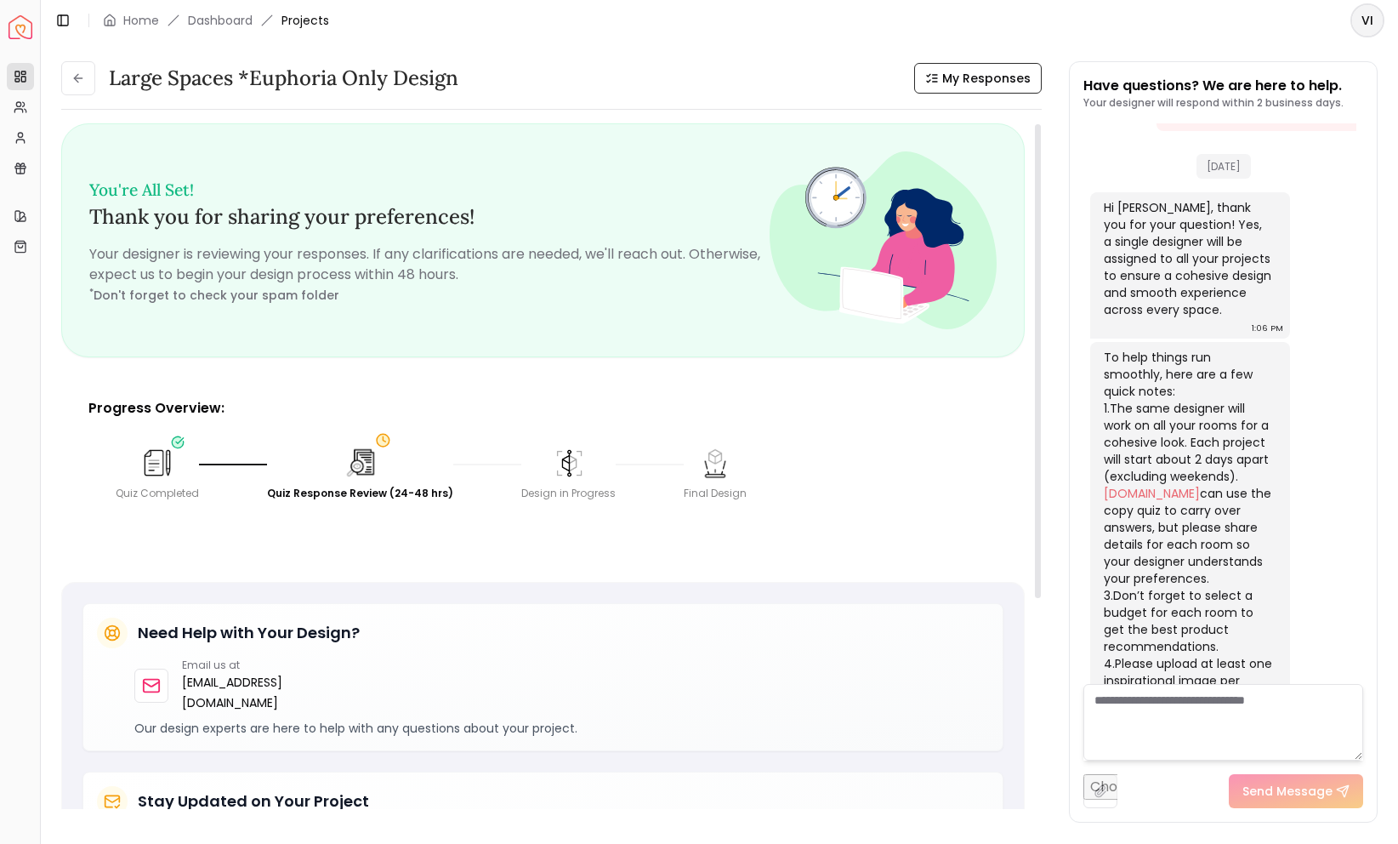
click at [566, 470] on img at bounding box center [568, 462] width 37 height 37
click at [85, 71] on button at bounding box center [78, 78] width 34 height 34
